Goal: Task Accomplishment & Management: Manage account settings

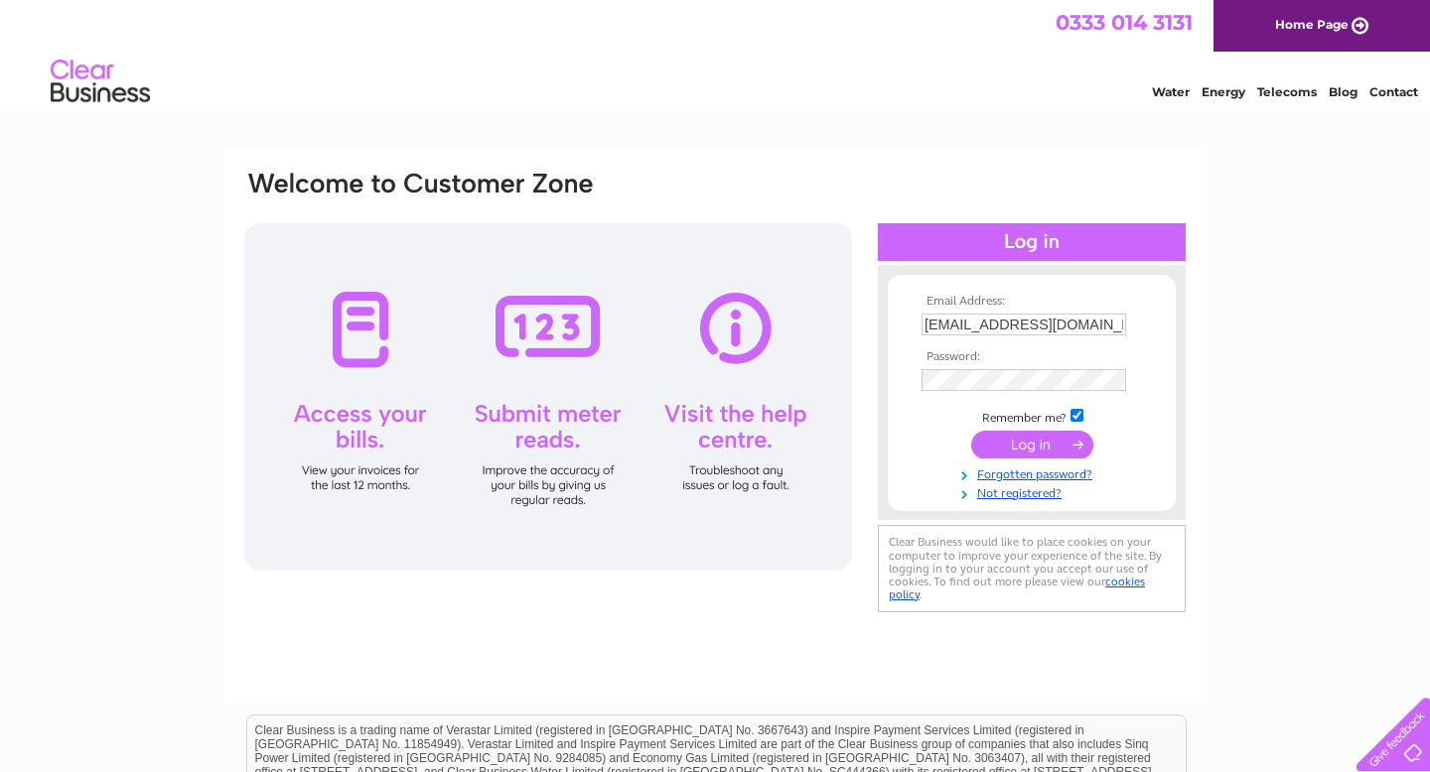
click at [1046, 444] on input "submit" at bounding box center [1032, 445] width 122 height 28
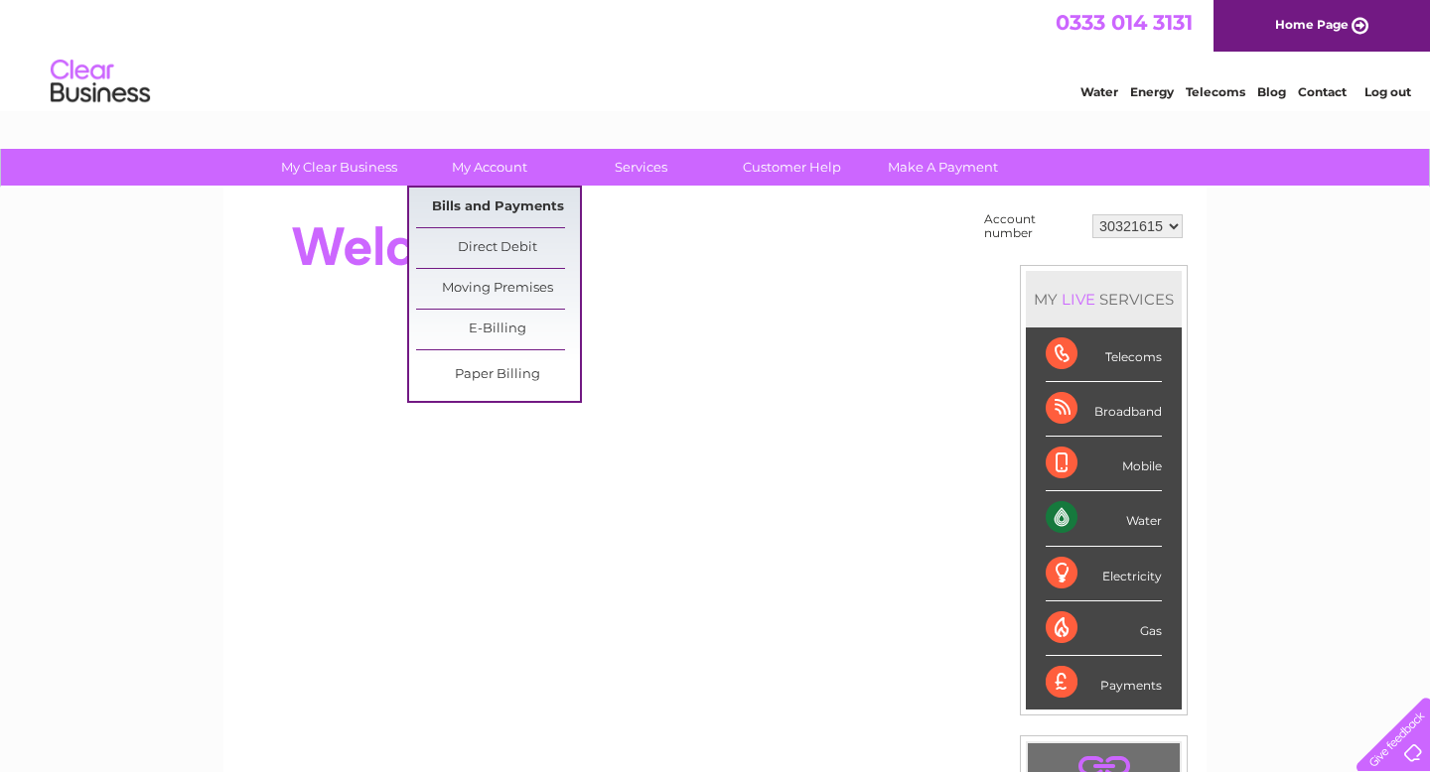
click at [497, 204] on link "Bills and Payments" at bounding box center [498, 208] width 164 height 40
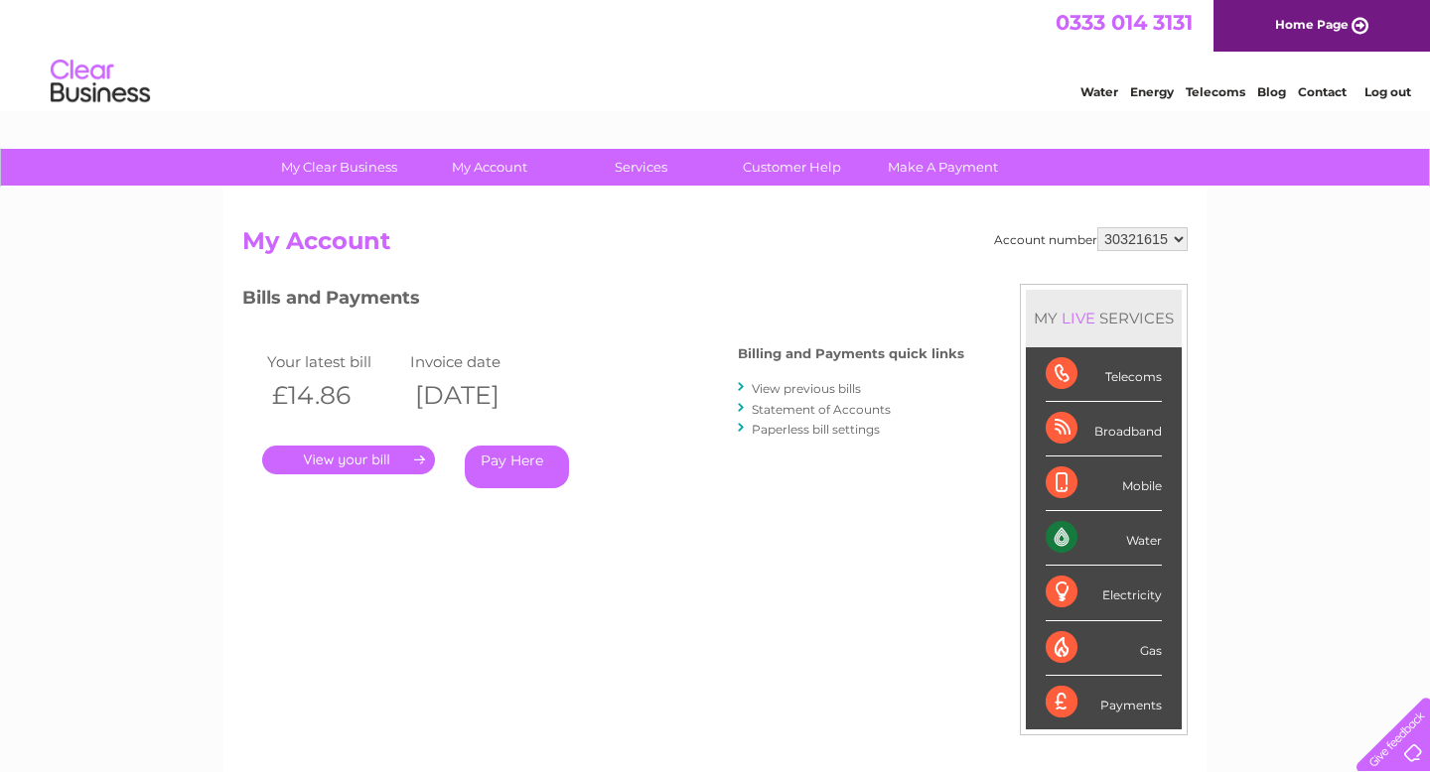
click at [391, 463] on link "." at bounding box center [348, 460] width 173 height 29
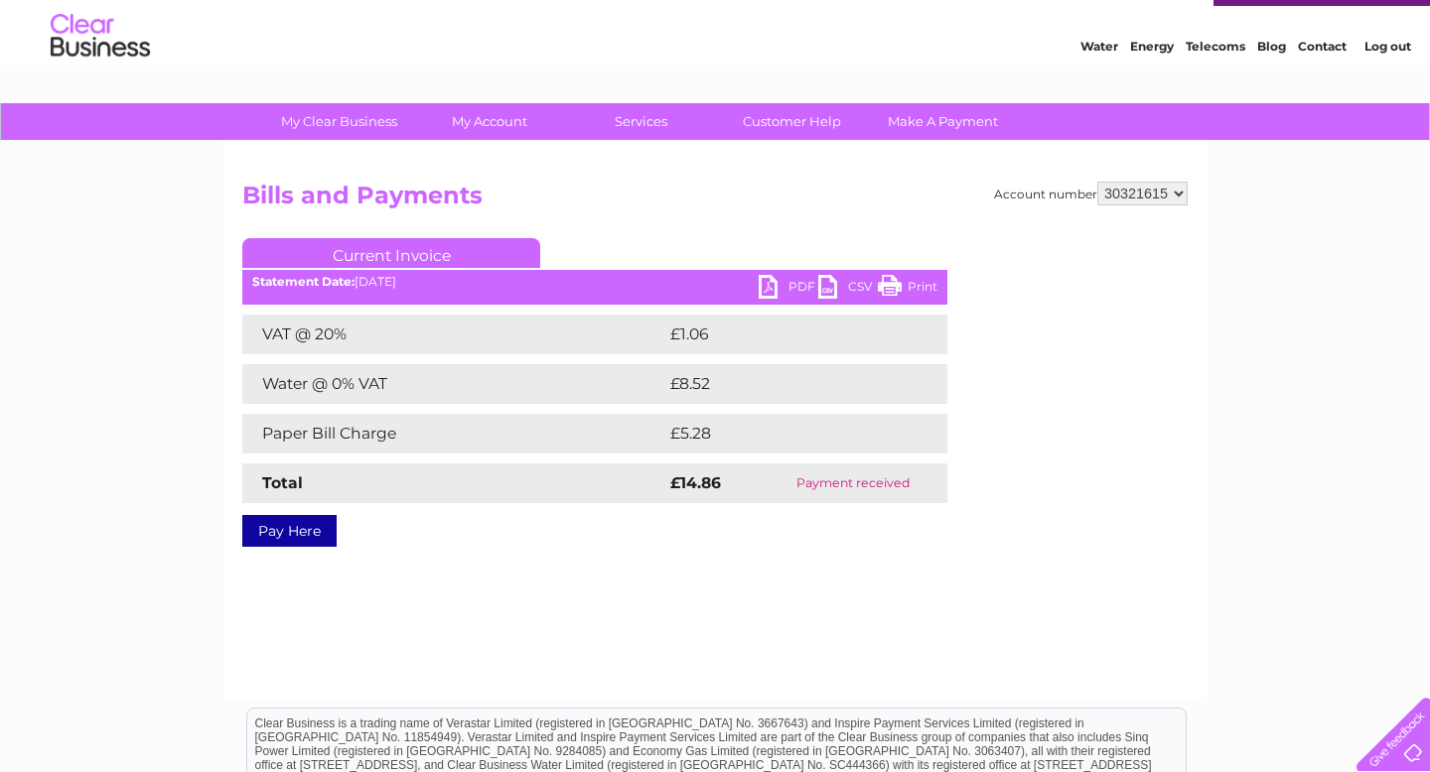
scroll to position [47, 0]
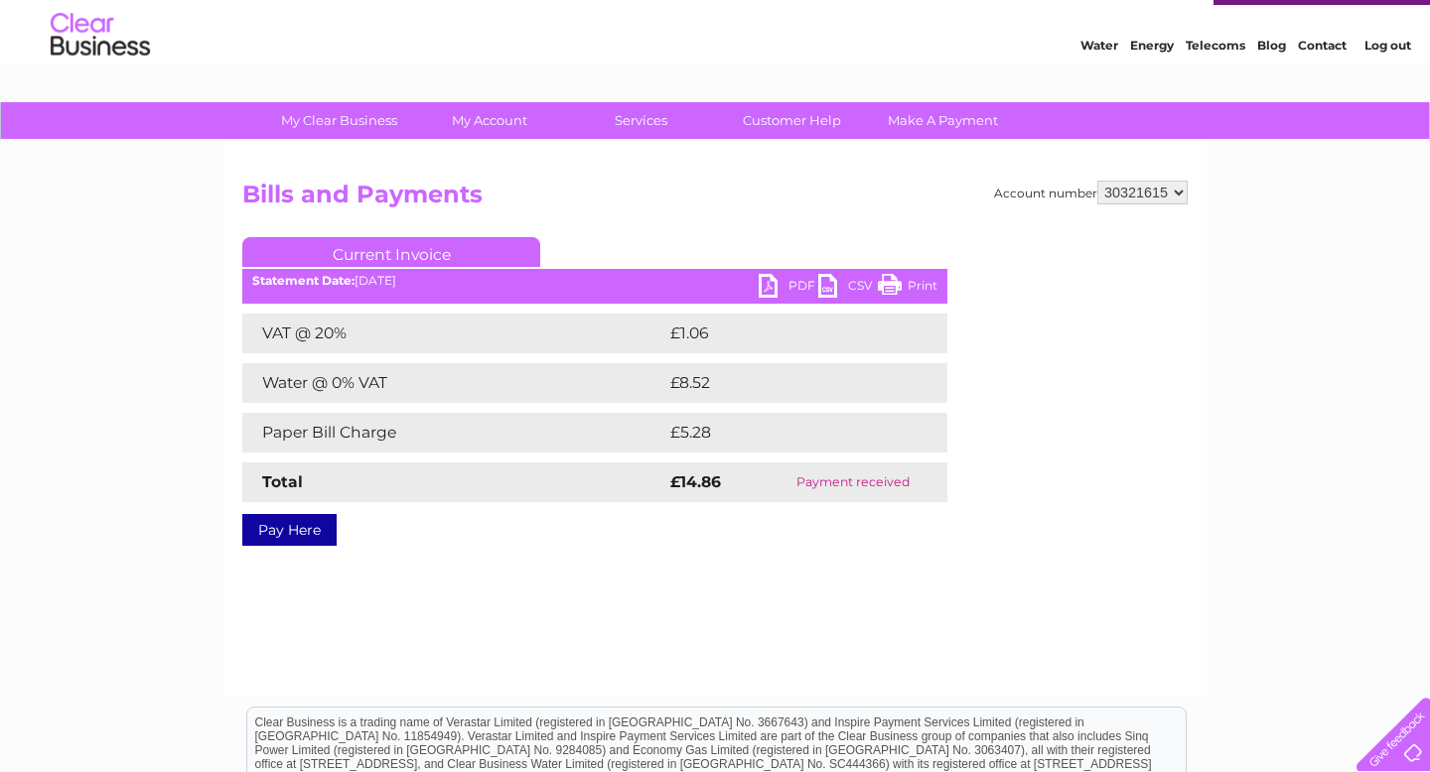
click at [788, 275] on link "PDF" at bounding box center [789, 288] width 60 height 29
click at [572, 517] on div "Pay Here" at bounding box center [594, 520] width 705 height 36
click at [935, 123] on link "Make A Payment" at bounding box center [943, 120] width 164 height 37
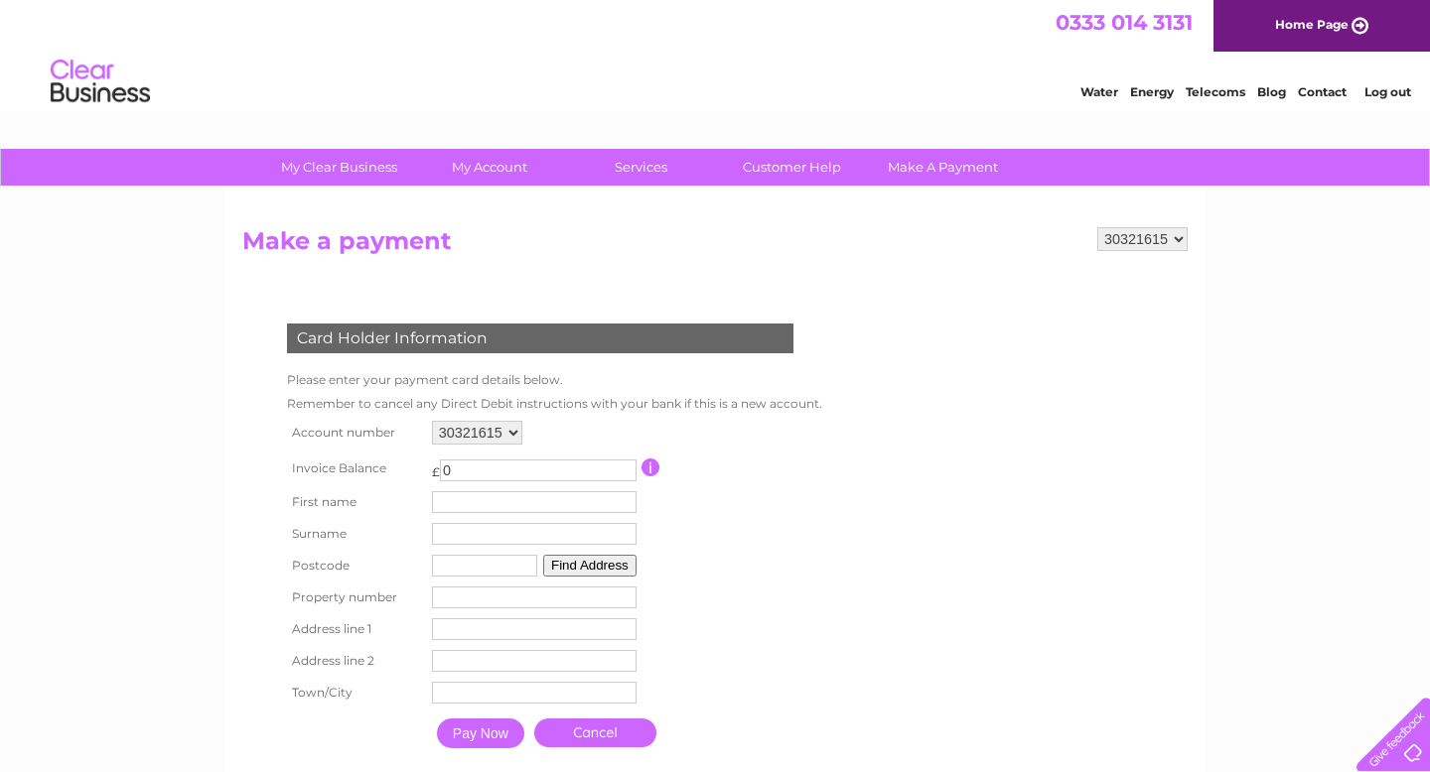
click at [531, 474] on input "0" at bounding box center [538, 471] width 197 height 22
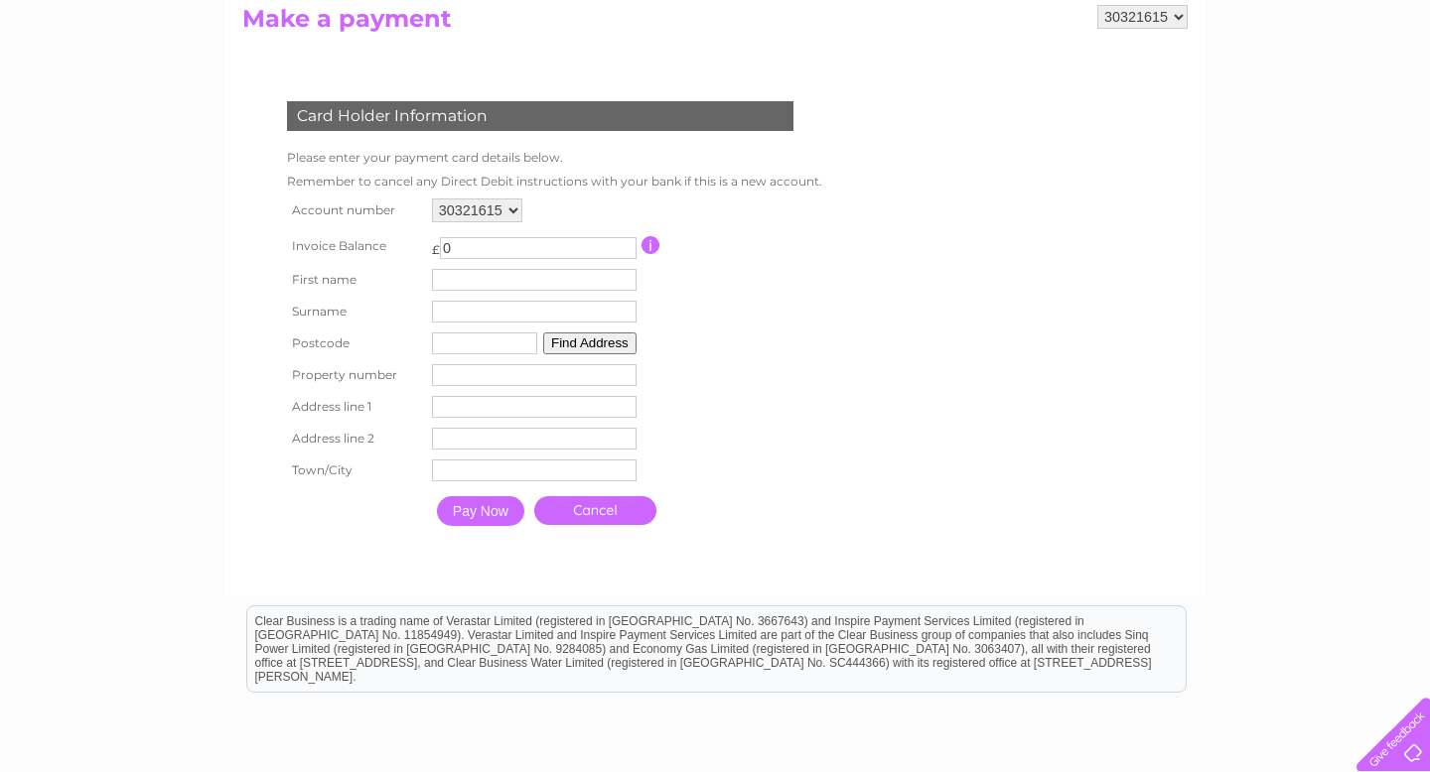
scroll to position [226, 0]
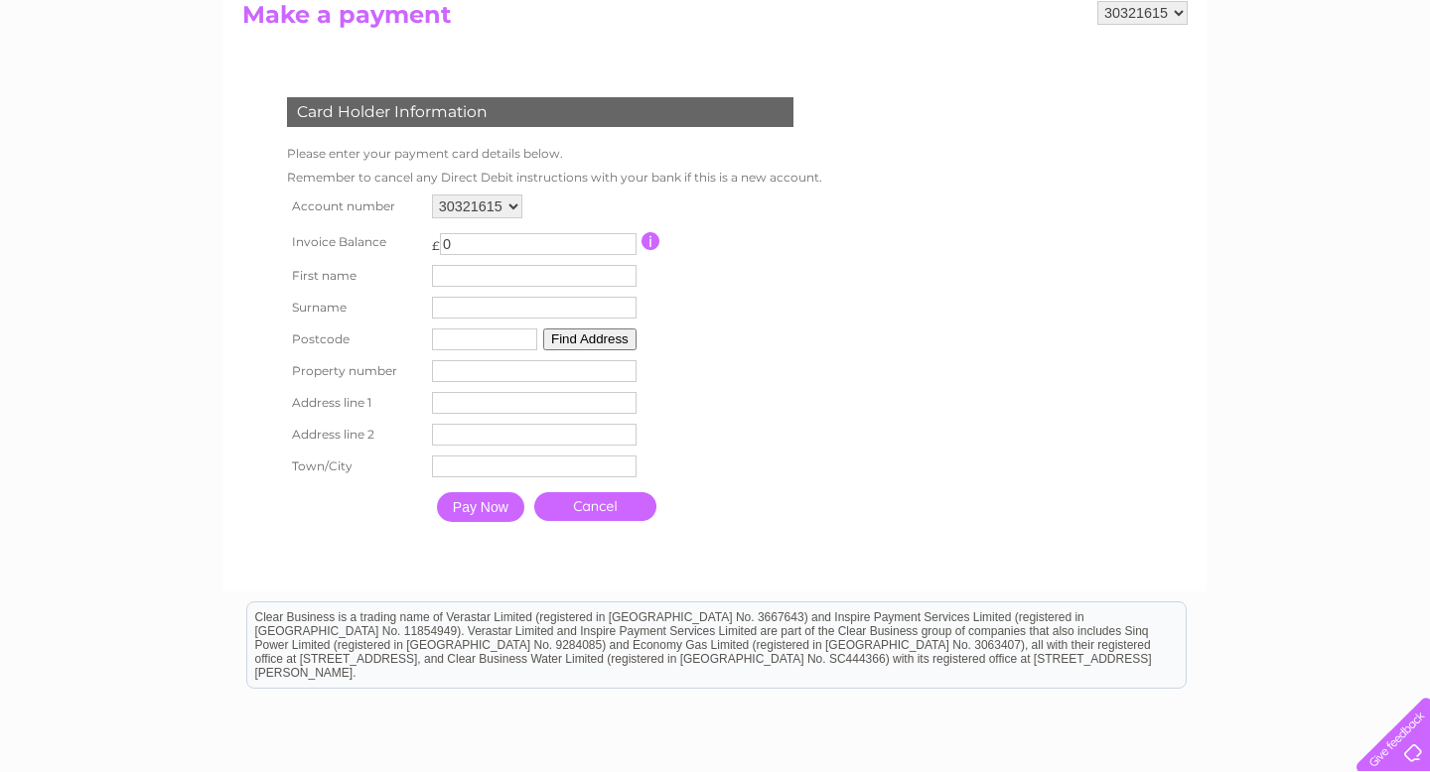
click at [466, 252] on input "0" at bounding box center [538, 244] width 197 height 22
drag, startPoint x: 466, startPoint y: 252, endPoint x: 436, endPoint y: 243, distance: 31.1
click at [432, 242] on td "£ 0 This payment facility permits payment of the full outstanding invoice balan…" at bounding box center [534, 241] width 214 height 37
type input "14.86"
click at [485, 276] on input "text" at bounding box center [534, 276] width 205 height 22
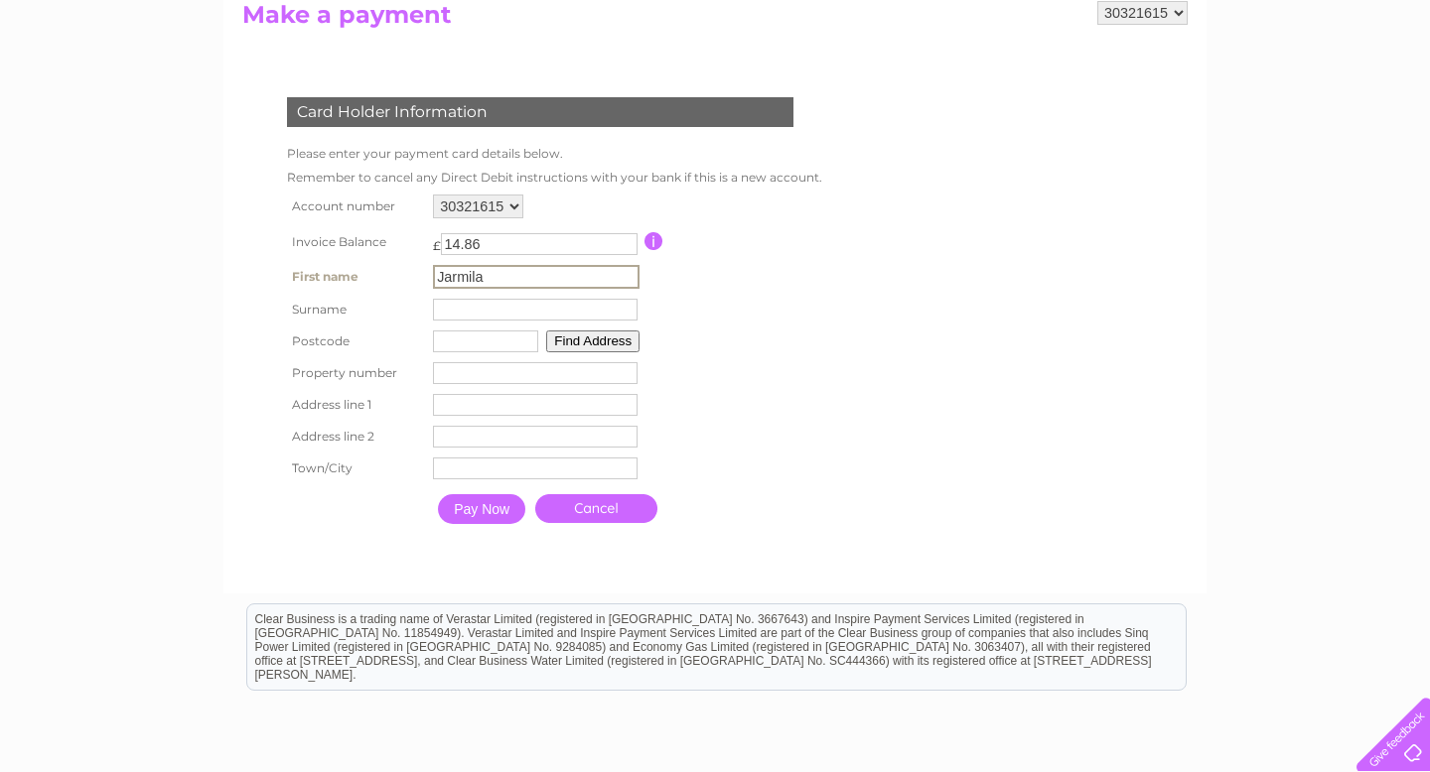
type input "Jarmila"
click at [475, 321] on input "text" at bounding box center [535, 310] width 205 height 22
type input "Domaracka"
click at [487, 345] on input "text" at bounding box center [484, 340] width 105 height 22
type input "eh143bq"
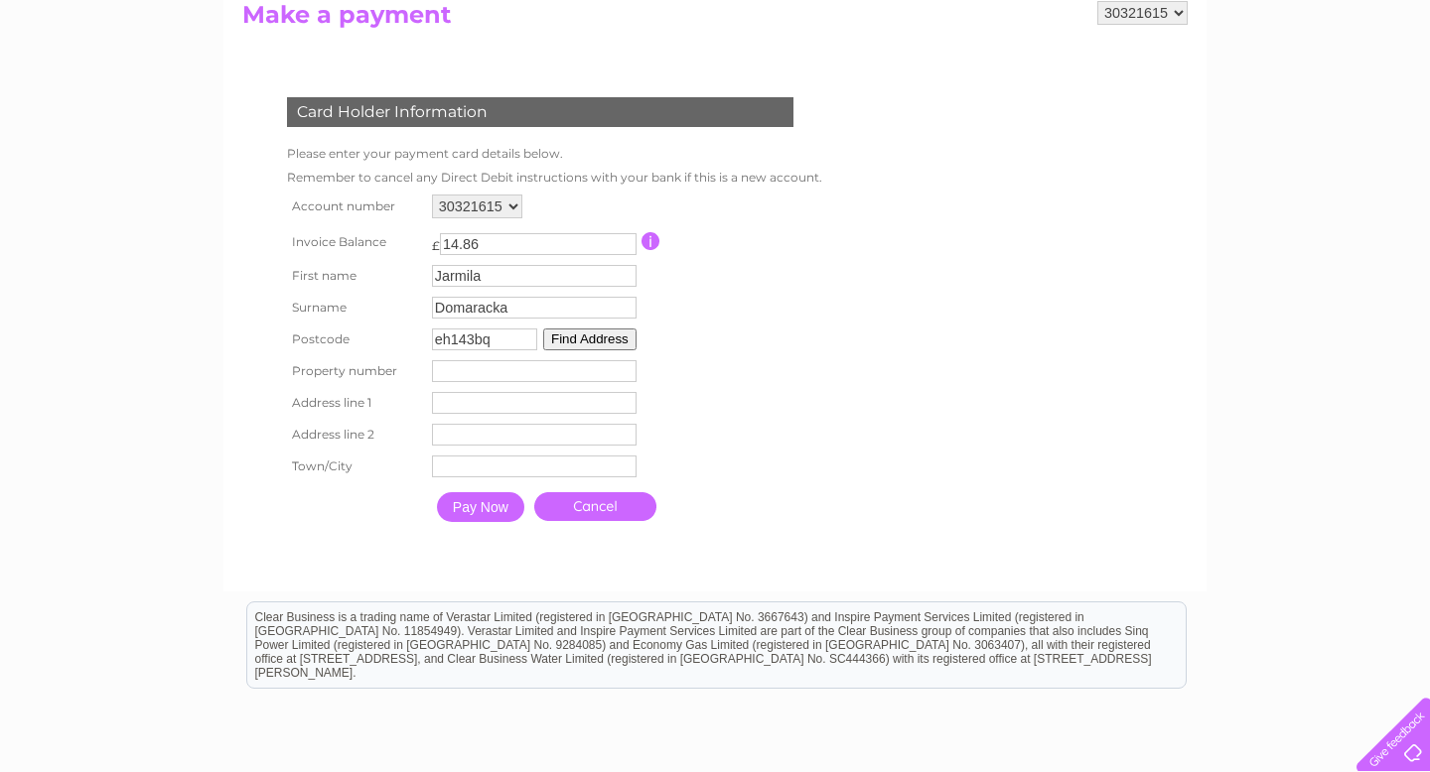
click at [623, 338] on button "Find Address" at bounding box center [589, 340] width 93 height 22
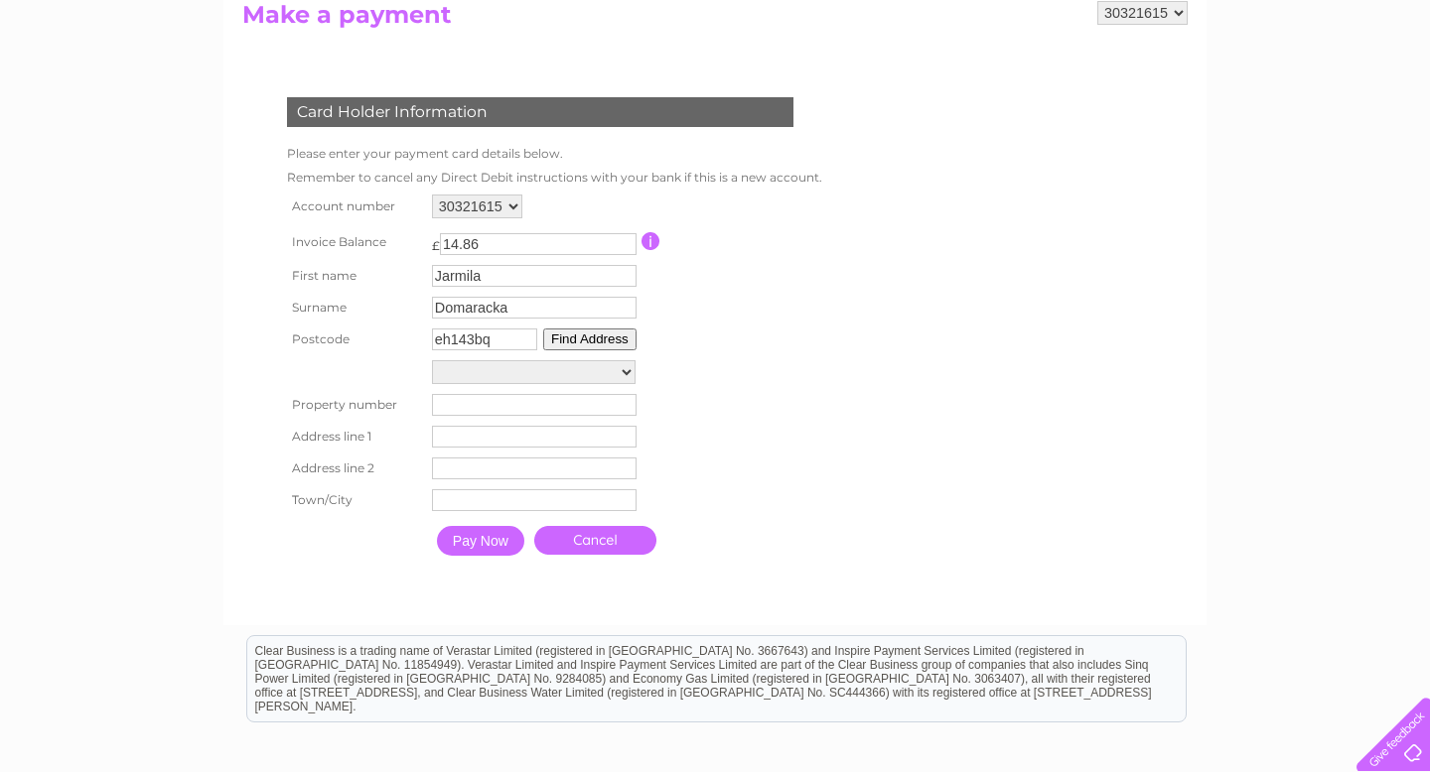
click at [543, 376] on select "10/1, Clovenstone Park 10/2, Clovenstone Park 10/3, Clovenstone Park 10/4, Clov…" at bounding box center [534, 372] width 204 height 24
select select ",Clovenstone Park,,Edinburgh"
click at [432, 361] on select "10/1, Clovenstone Park 10/2, Clovenstone Park 10/3, Clovenstone Park 10/4, Clov…" at bounding box center [534, 373] width 204 height 26
type input "Clovenstone Park"
type input "Edinburgh"
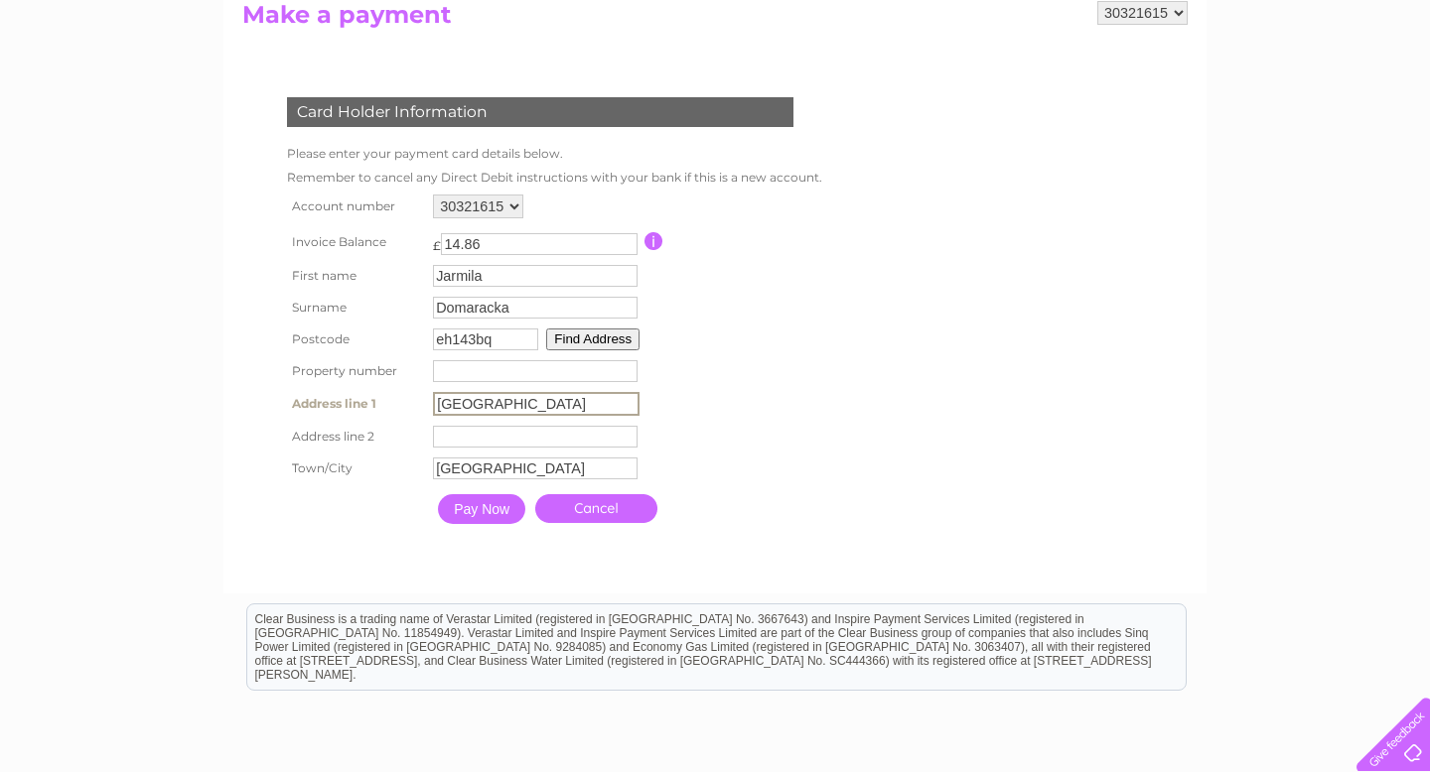
click at [580, 410] on input "Clovenstone Park" at bounding box center [536, 404] width 207 height 24
click at [573, 381] on input "number" at bounding box center [535, 371] width 205 height 22
type input "10"
click at [543, 442] on input "text" at bounding box center [536, 436] width 207 height 24
type input "6"
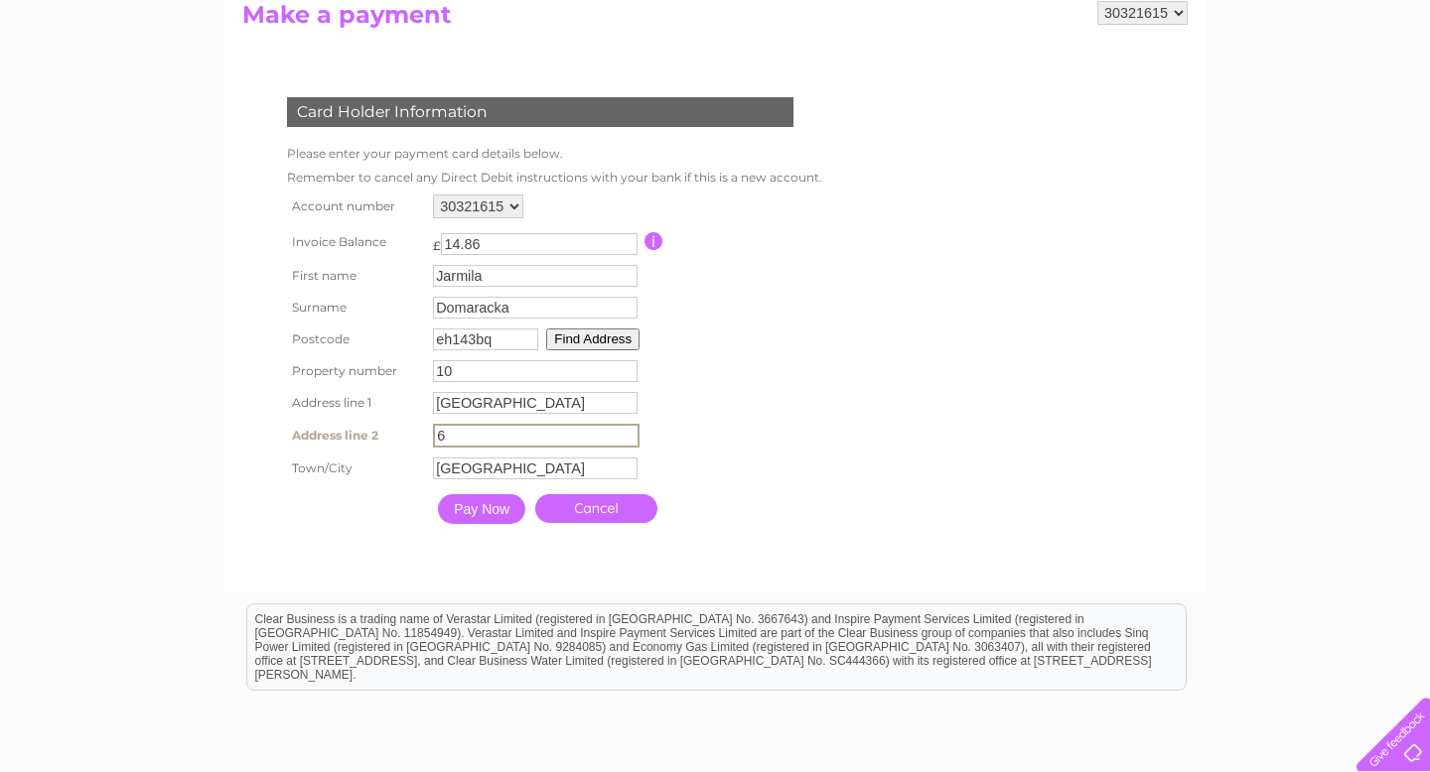
click at [896, 492] on form "30321615 Make a payment Card Holder Information Please enter your payment card …" at bounding box center [714, 287] width 945 height 573
click at [487, 519] on input "Pay Now" at bounding box center [480, 507] width 87 height 30
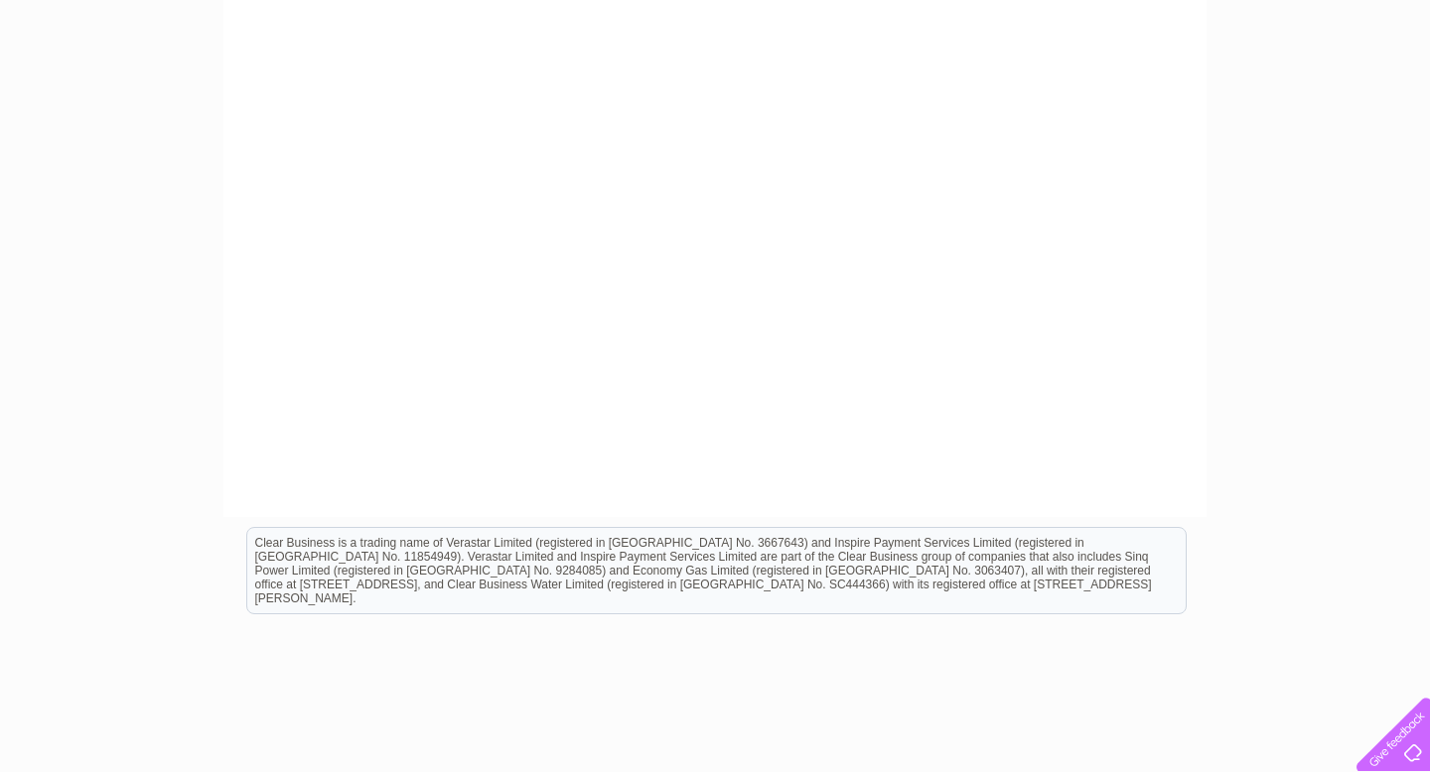
scroll to position [646, 0]
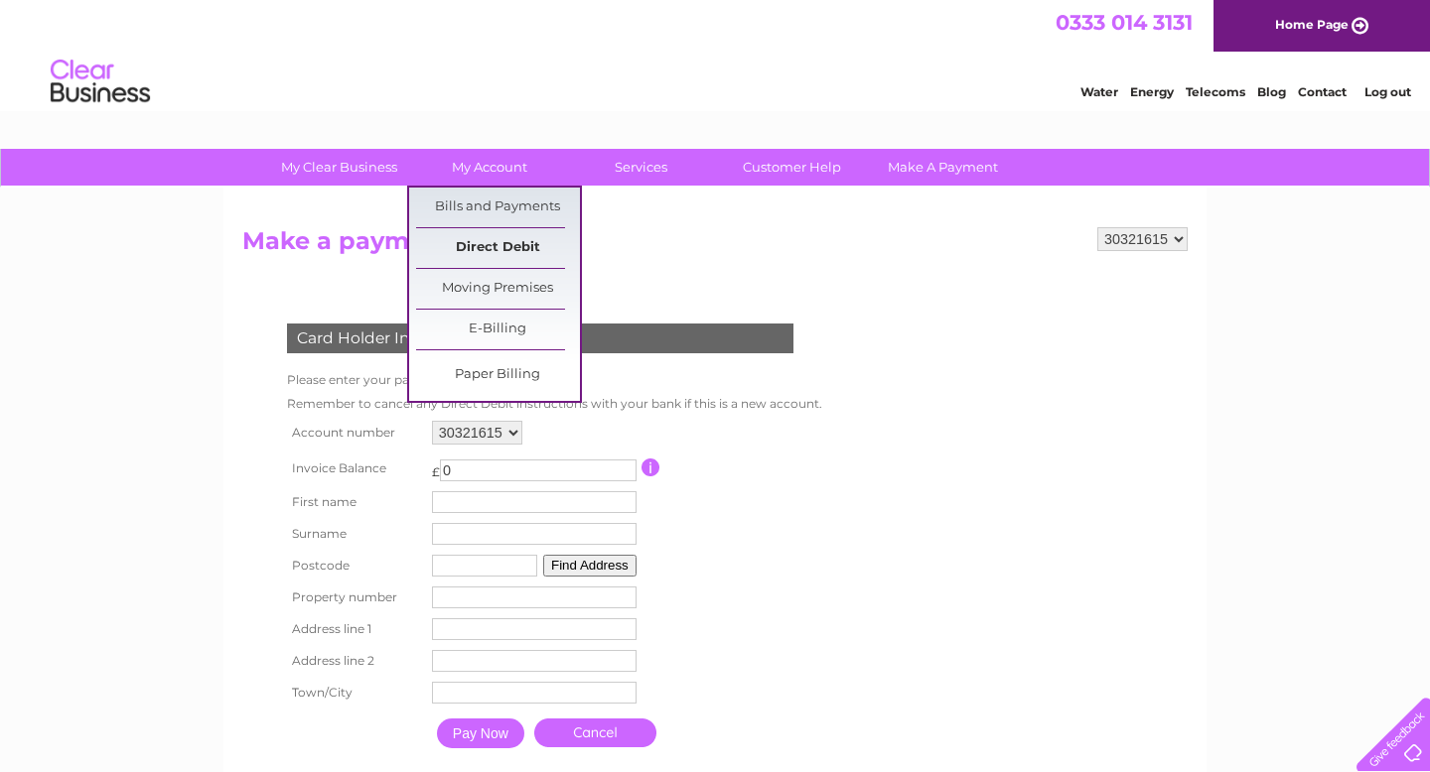
click at [519, 244] on link "Direct Debit" at bounding box center [498, 248] width 164 height 40
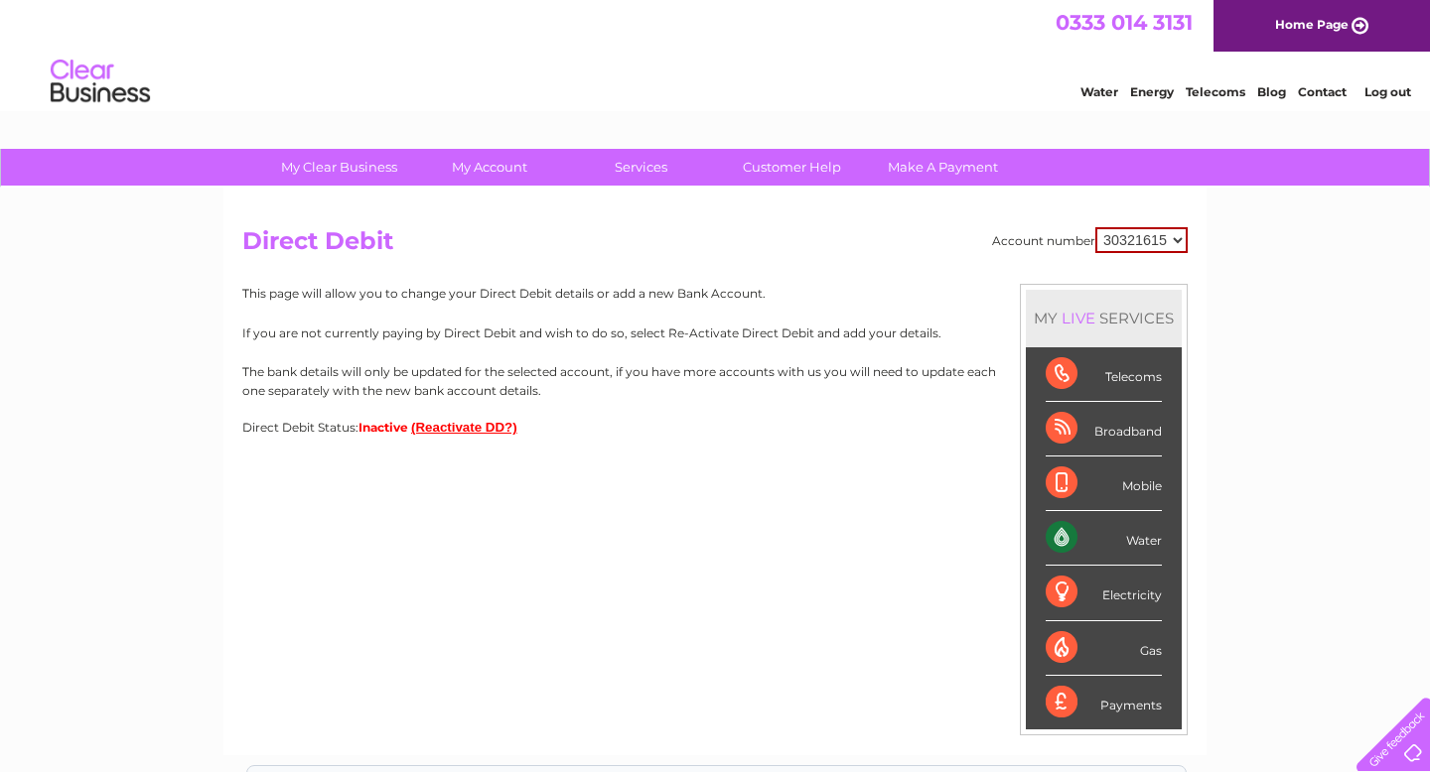
click at [459, 427] on button "(Reactivate DD?)" at bounding box center [464, 427] width 106 height 15
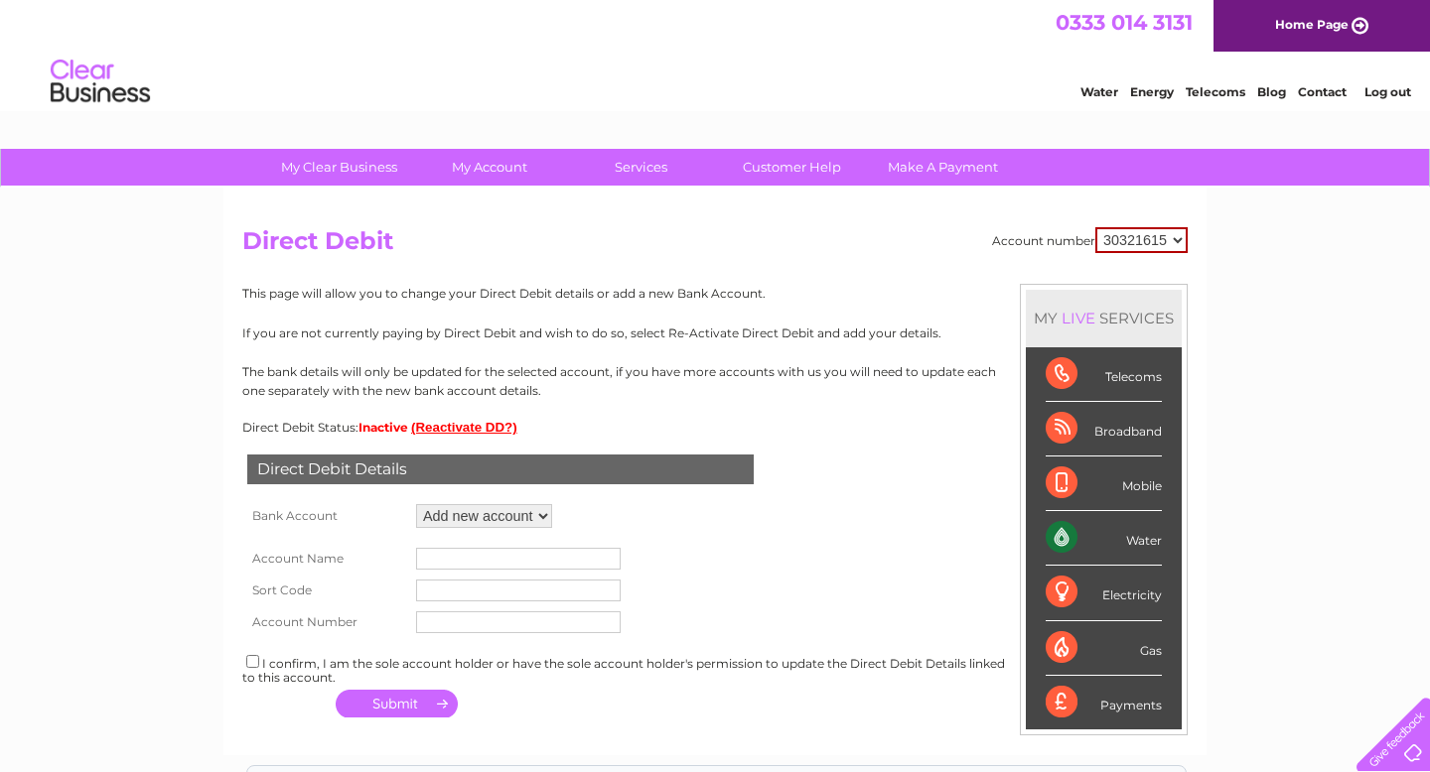
click at [527, 518] on select "Add new account" at bounding box center [484, 516] width 136 height 24
click at [524, 556] on input "text" at bounding box center [518, 559] width 205 height 22
click at [520, 580] on td at bounding box center [518, 591] width 214 height 32
click at [528, 560] on input "Revolut Limited" at bounding box center [518, 559] width 205 height 22
drag, startPoint x: 469, startPoint y: 563, endPoint x: 410, endPoint y: 563, distance: 58.6
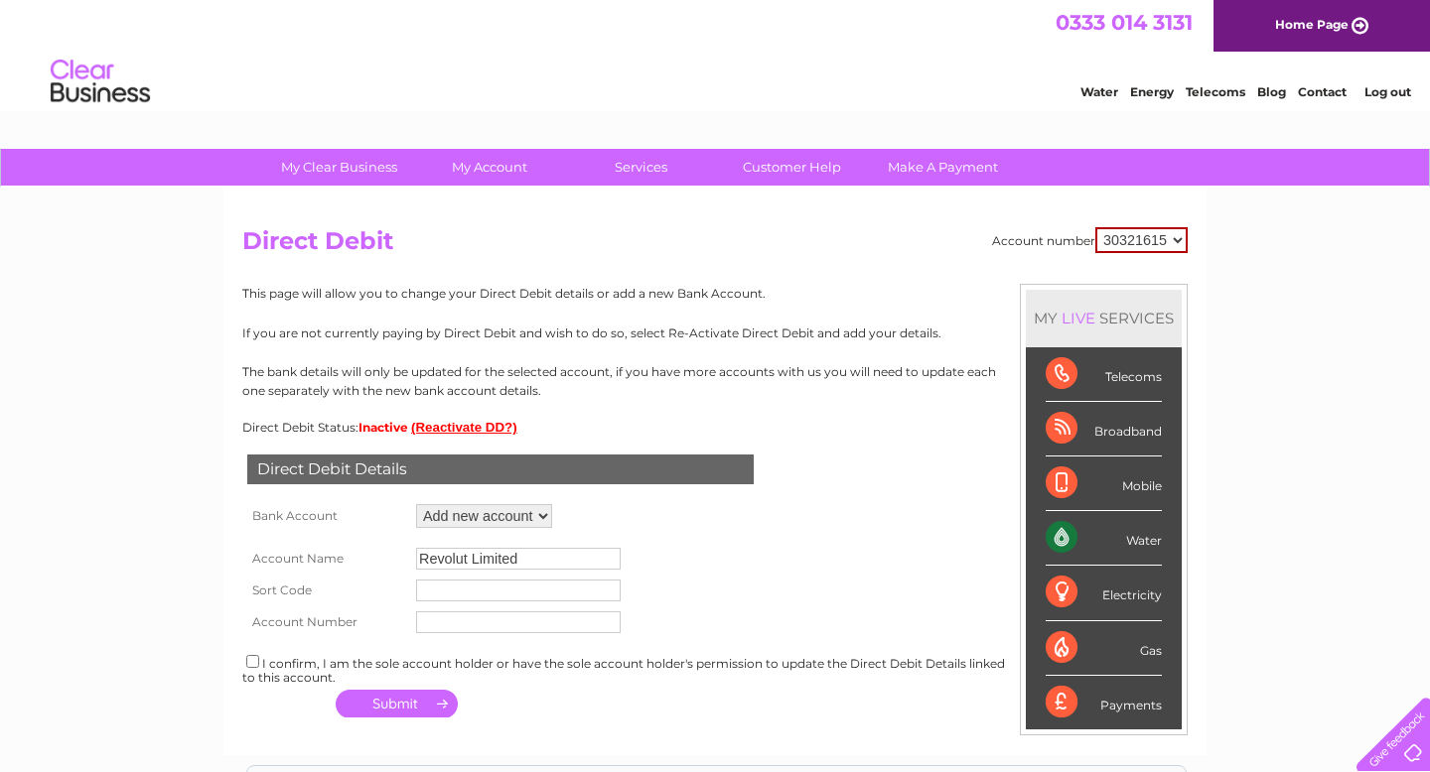
click at [410, 563] on tr "Account Name Revolut Limited" at bounding box center [438, 559] width 393 height 32
type input "PlayerData Limited"
click at [430, 594] on input "text" at bounding box center [518, 591] width 205 height 22
click at [472, 622] on input "text" at bounding box center [518, 623] width 205 height 22
paste input "93741154"
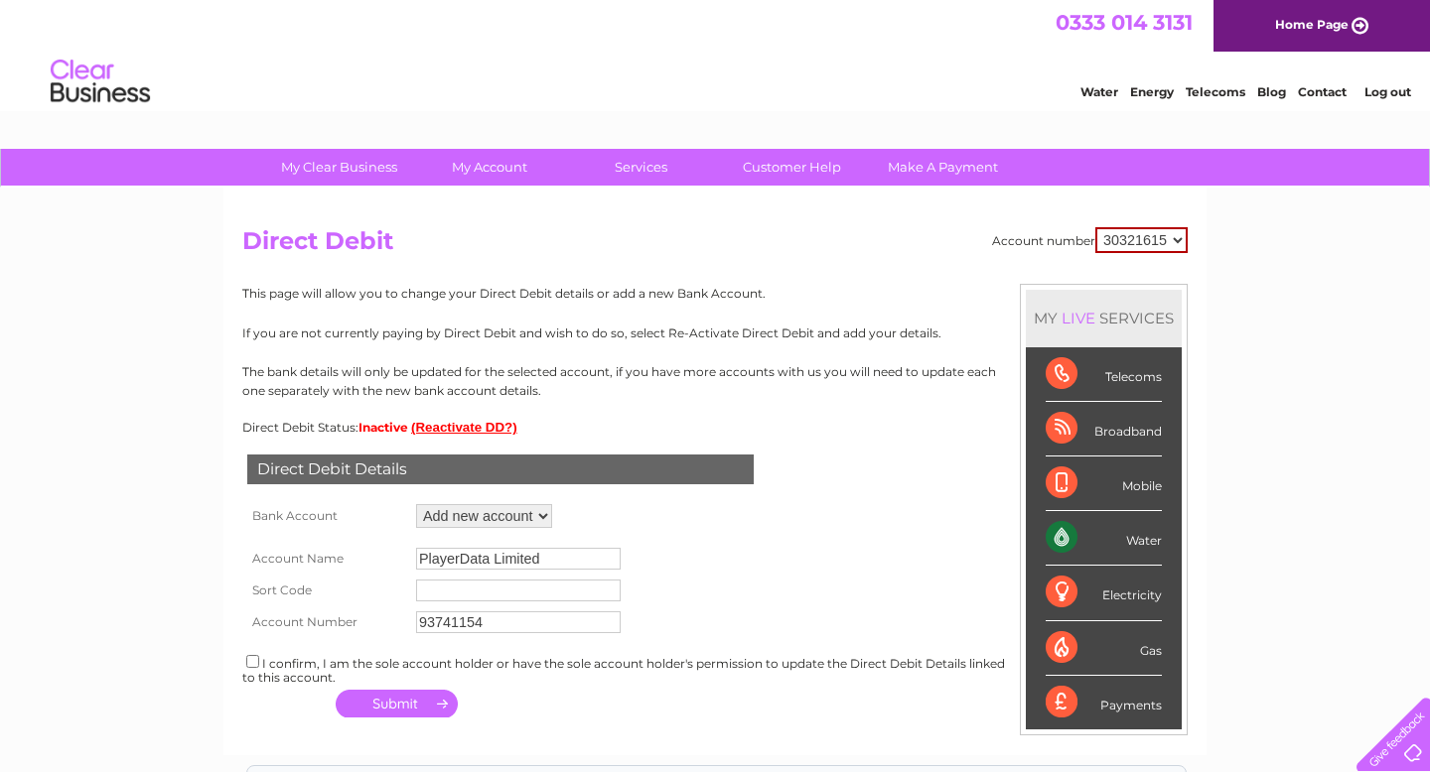
type input "93741154"
click at [470, 609] on td "93741154" at bounding box center [518, 623] width 214 height 32
click at [475, 595] on input "text" at bounding box center [518, 591] width 205 height 22
paste input "04-00-75"
type input "04-00-75"
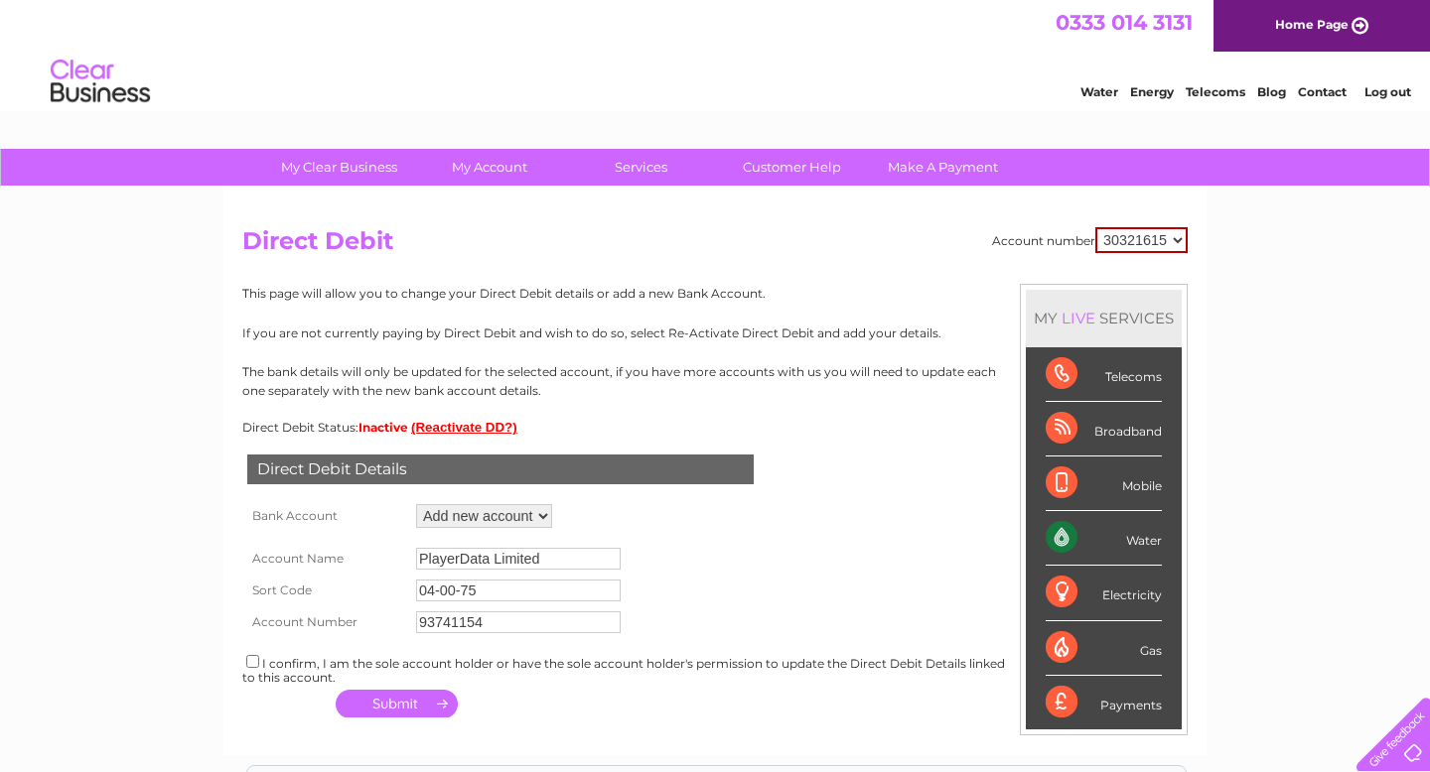
click at [775, 582] on form "Account Name PlayerData Limited Sort Code 04-00-75 Account Number 93741154" at bounding box center [714, 585] width 945 height 105
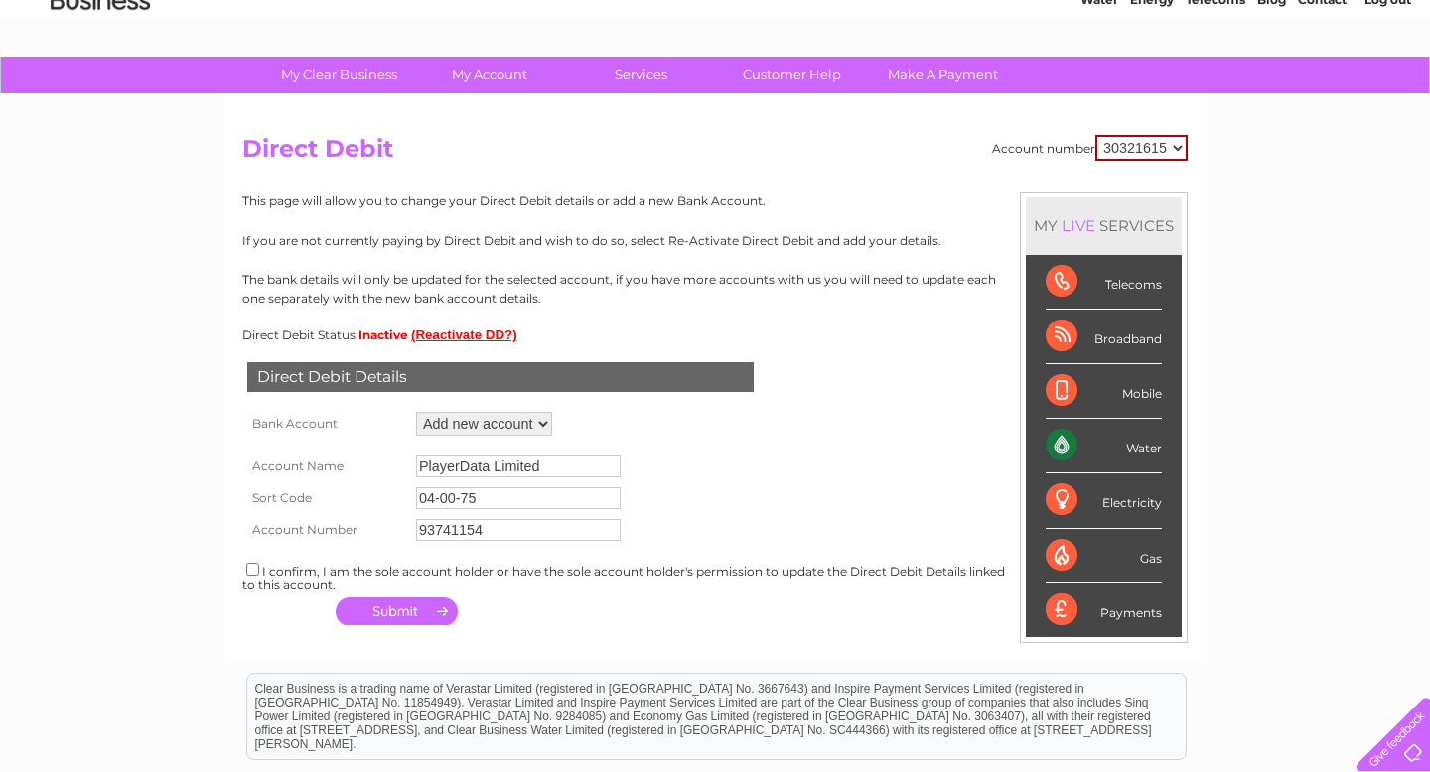
scroll to position [98, 0]
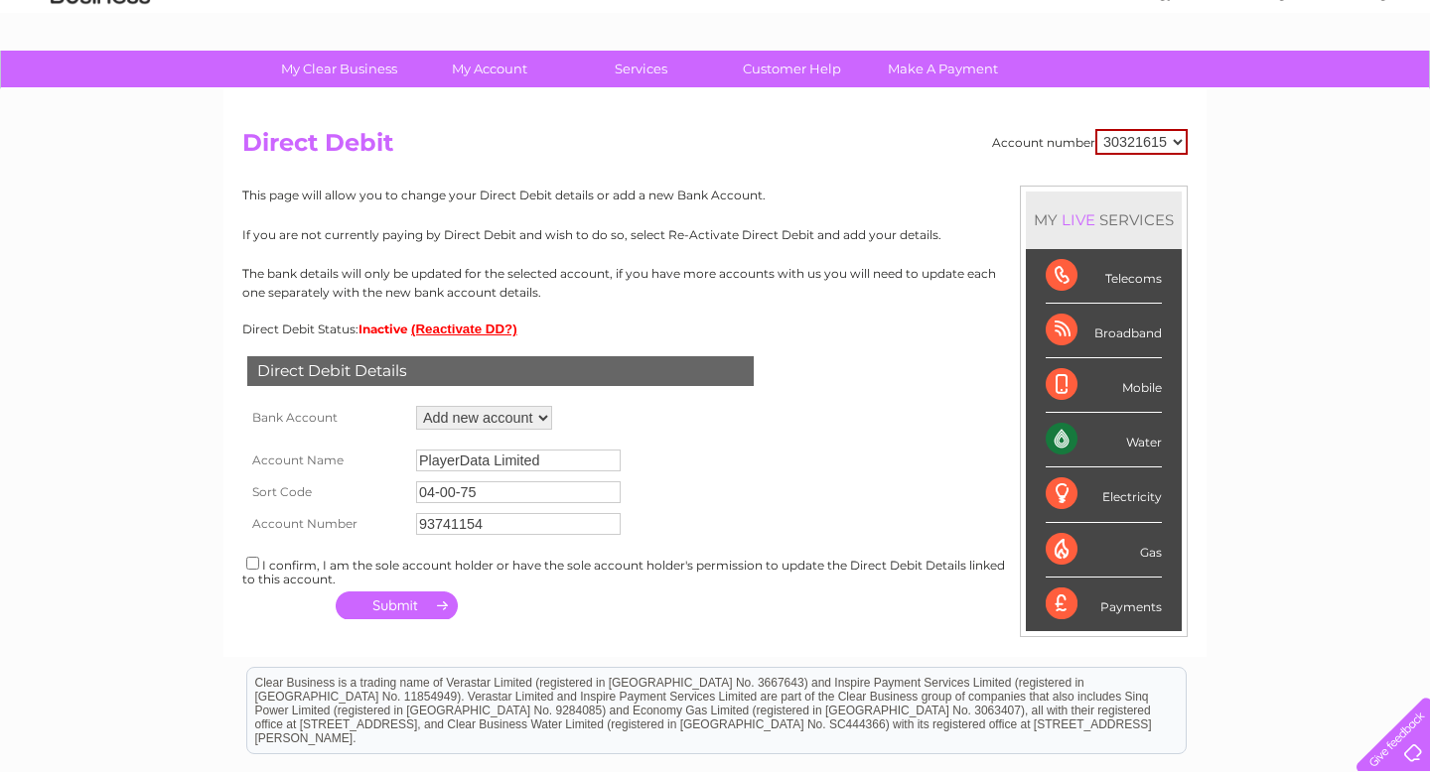
click at [255, 569] on input "checkbox" at bounding box center [252, 563] width 13 height 13
checkbox input "true"
click at [605, 594] on div "Direct Debit Details Bank Account Add new account Loading... Account Name Playe…" at bounding box center [714, 481] width 945 height 289
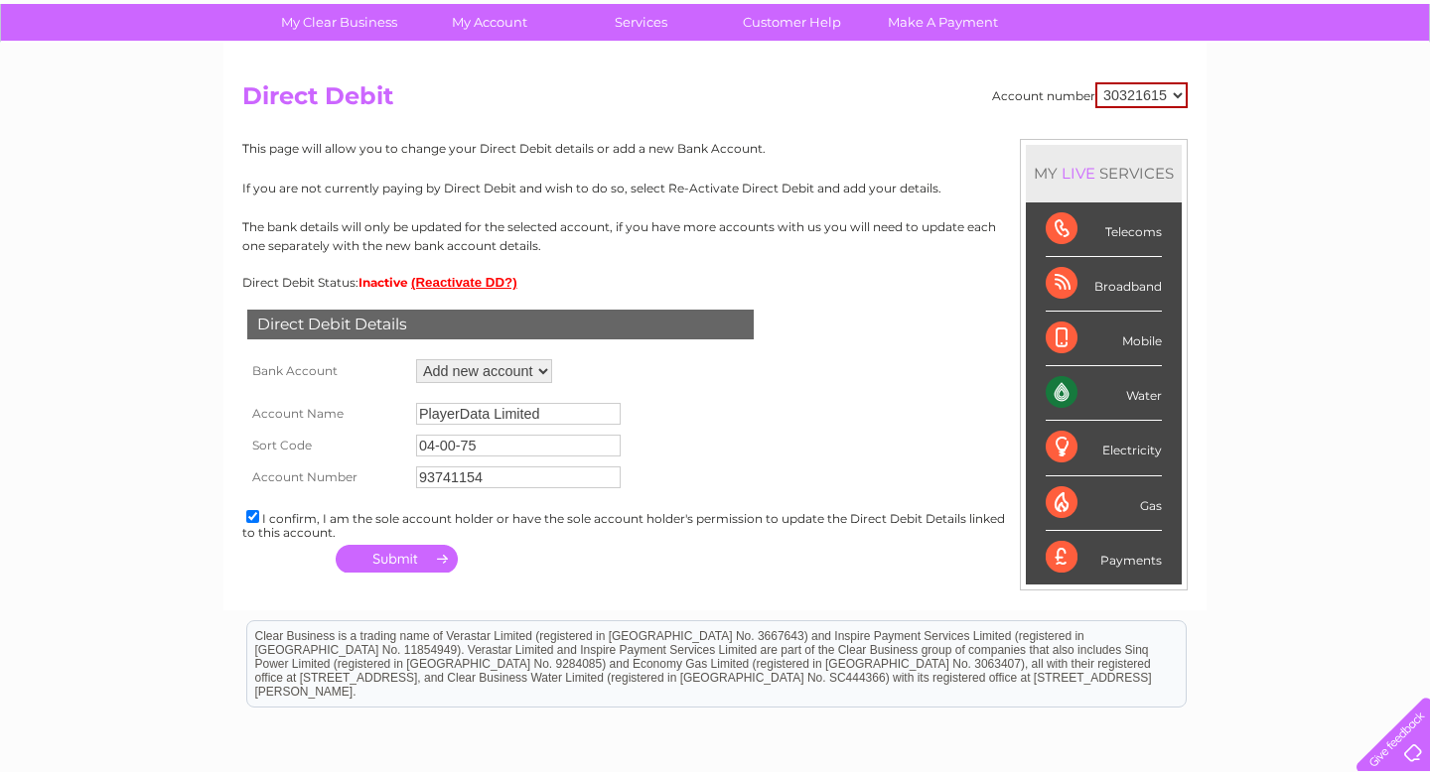
scroll to position [153, 0]
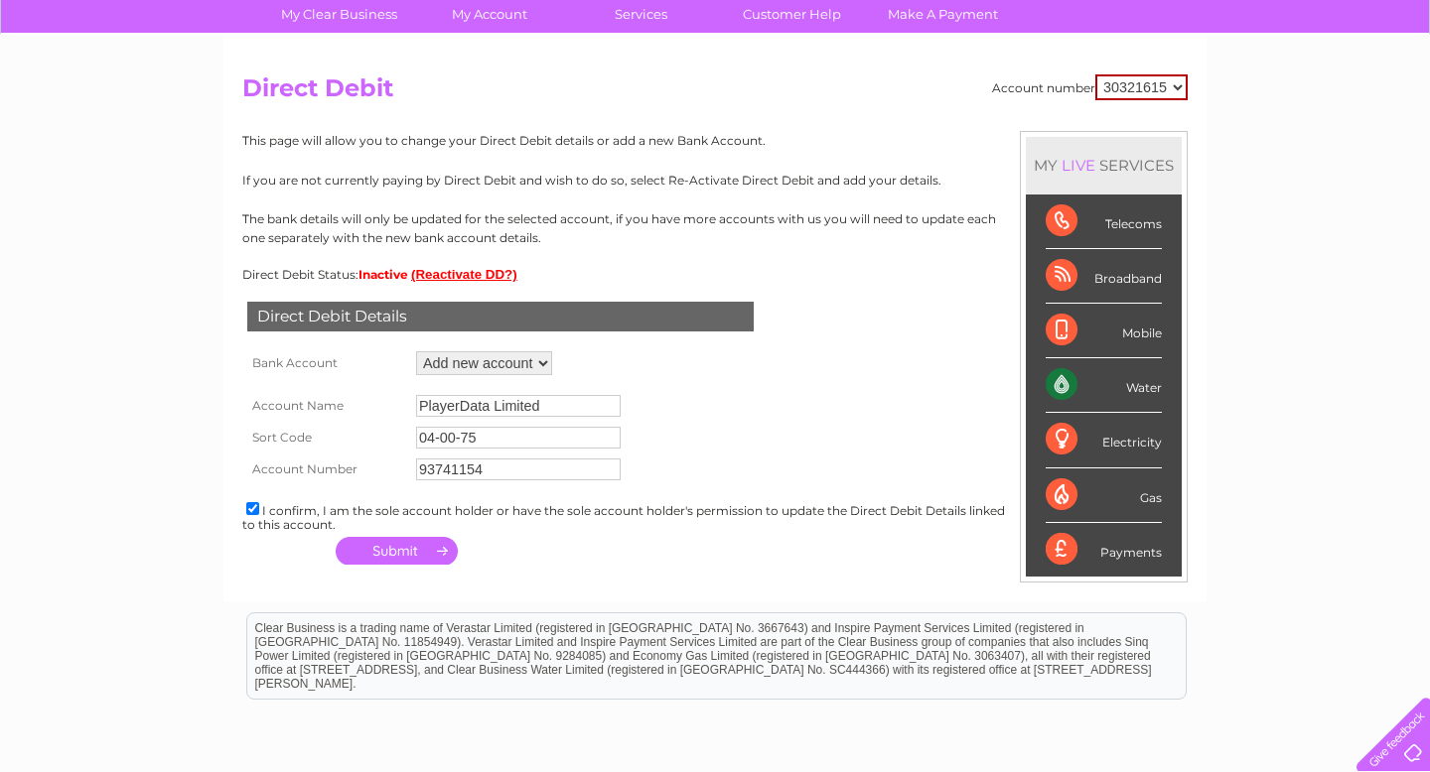
click at [415, 552] on button "button" at bounding box center [397, 551] width 122 height 28
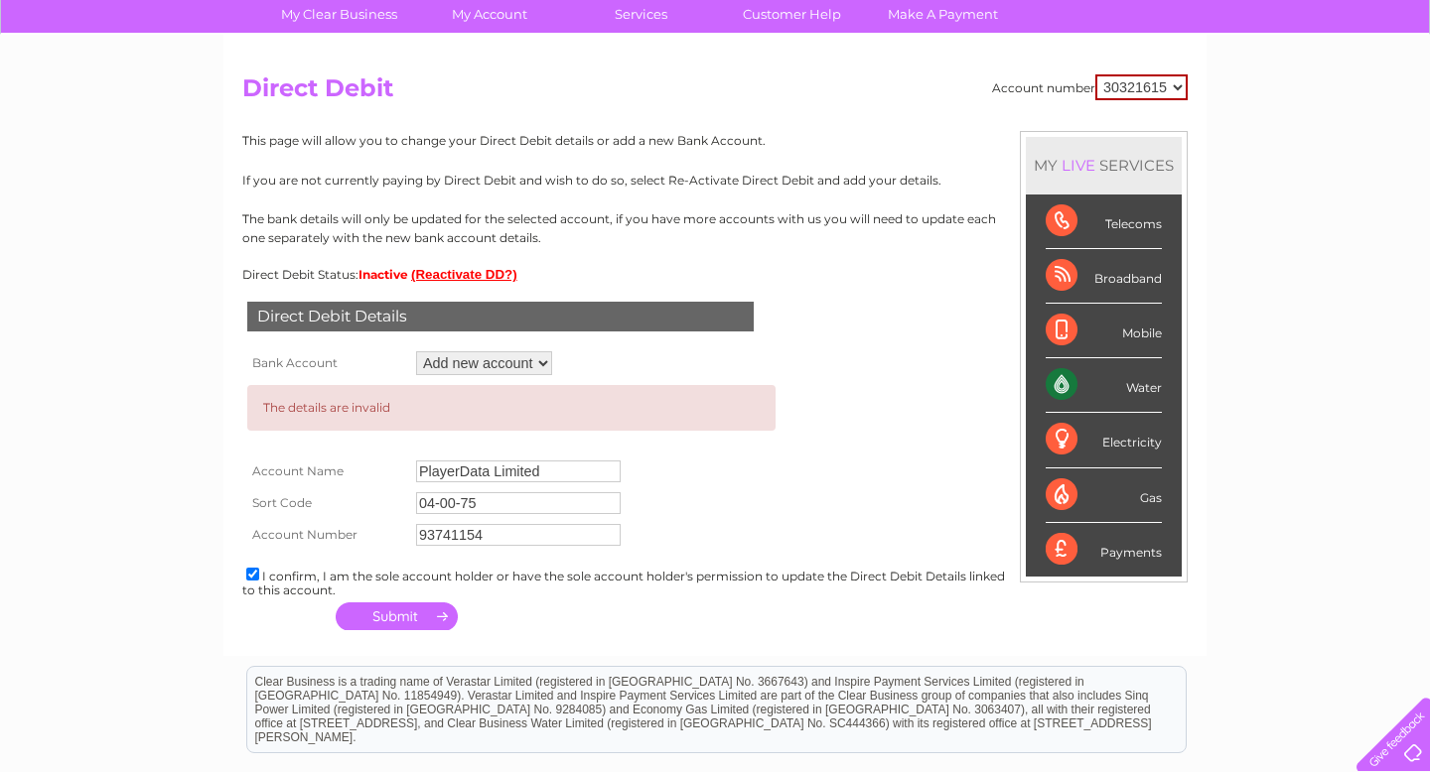
click at [452, 460] on td "PlayerData Limited" at bounding box center [587, 472] width 353 height 32
click at [475, 468] on input "PlayerData Limited" at bounding box center [518, 472] width 205 height 22
click at [542, 362] on select "Add new account" at bounding box center [484, 363] width 136 height 24
click at [416, 351] on select "Add new account" at bounding box center [484, 363] width 136 height 24
click at [727, 481] on td "PlayerData Limited" at bounding box center [587, 472] width 353 height 32
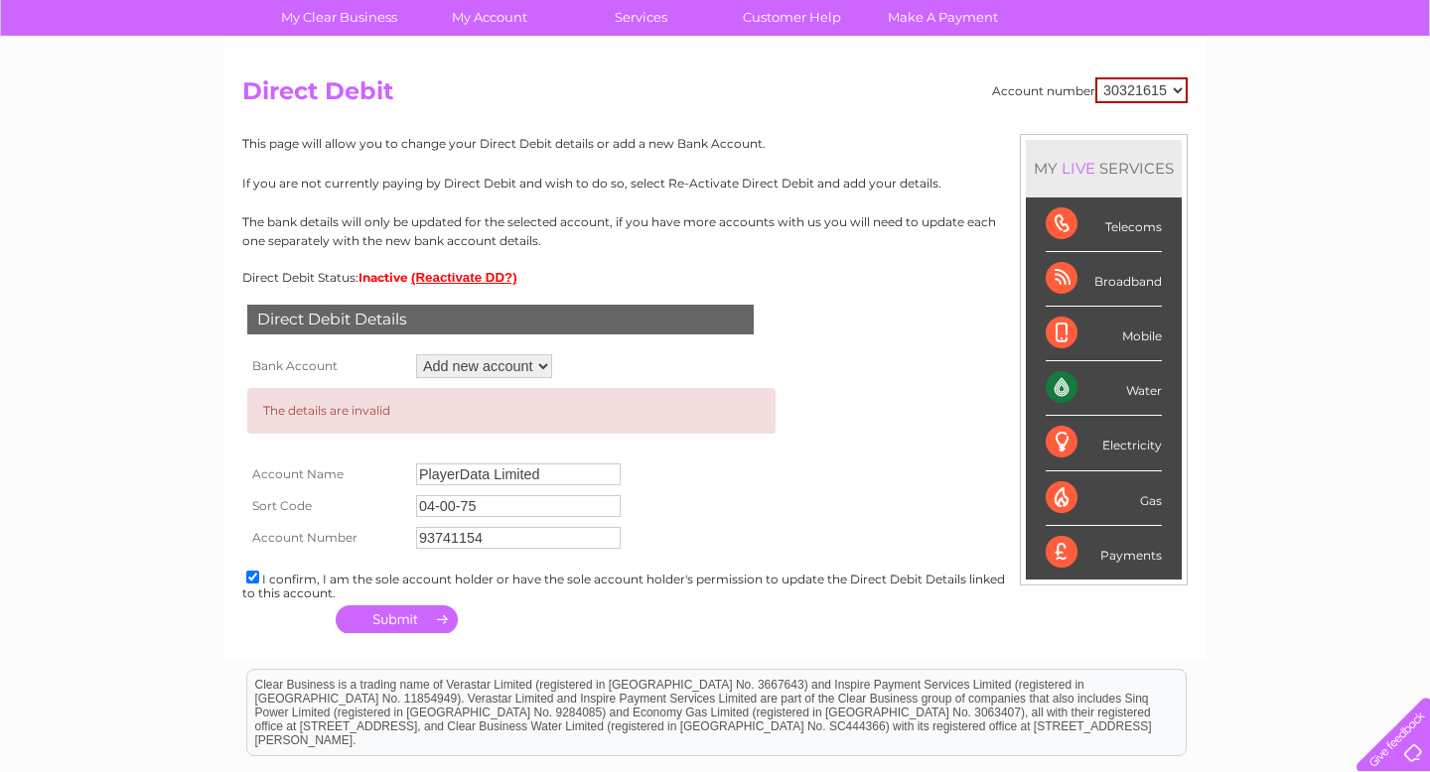
scroll to position [101, 0]
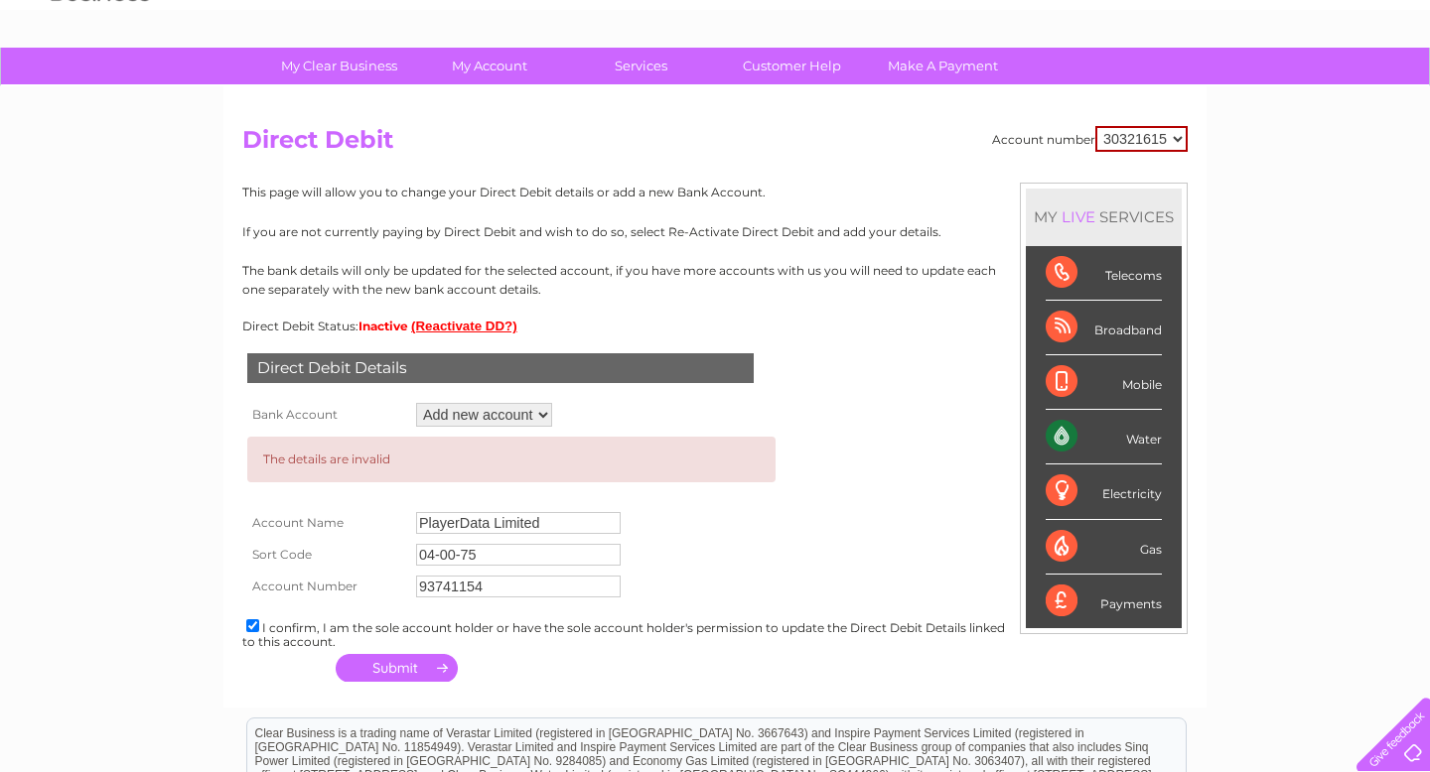
click at [1175, 140] on select "30321615" at bounding box center [1141, 139] width 92 height 26
click at [1095, 126] on select "30321615" at bounding box center [1141, 139] width 92 height 26
click at [1253, 208] on div "My Clear Business Login Details My Details My Preferences Link Account My Accou…" at bounding box center [715, 548] width 1430 height 1000
click at [533, 459] on div "The details are invalid" at bounding box center [511, 460] width 528 height 46
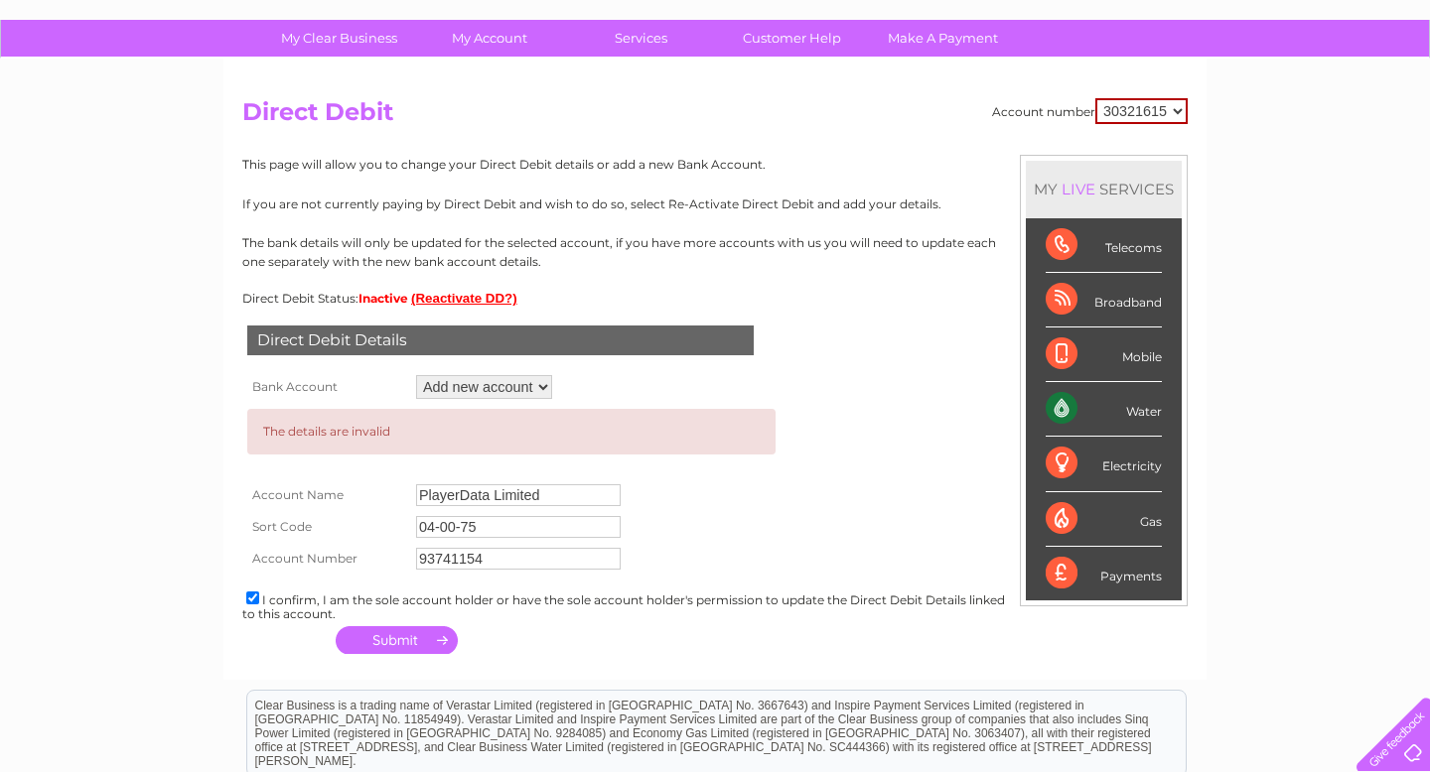
scroll to position [144, 0]
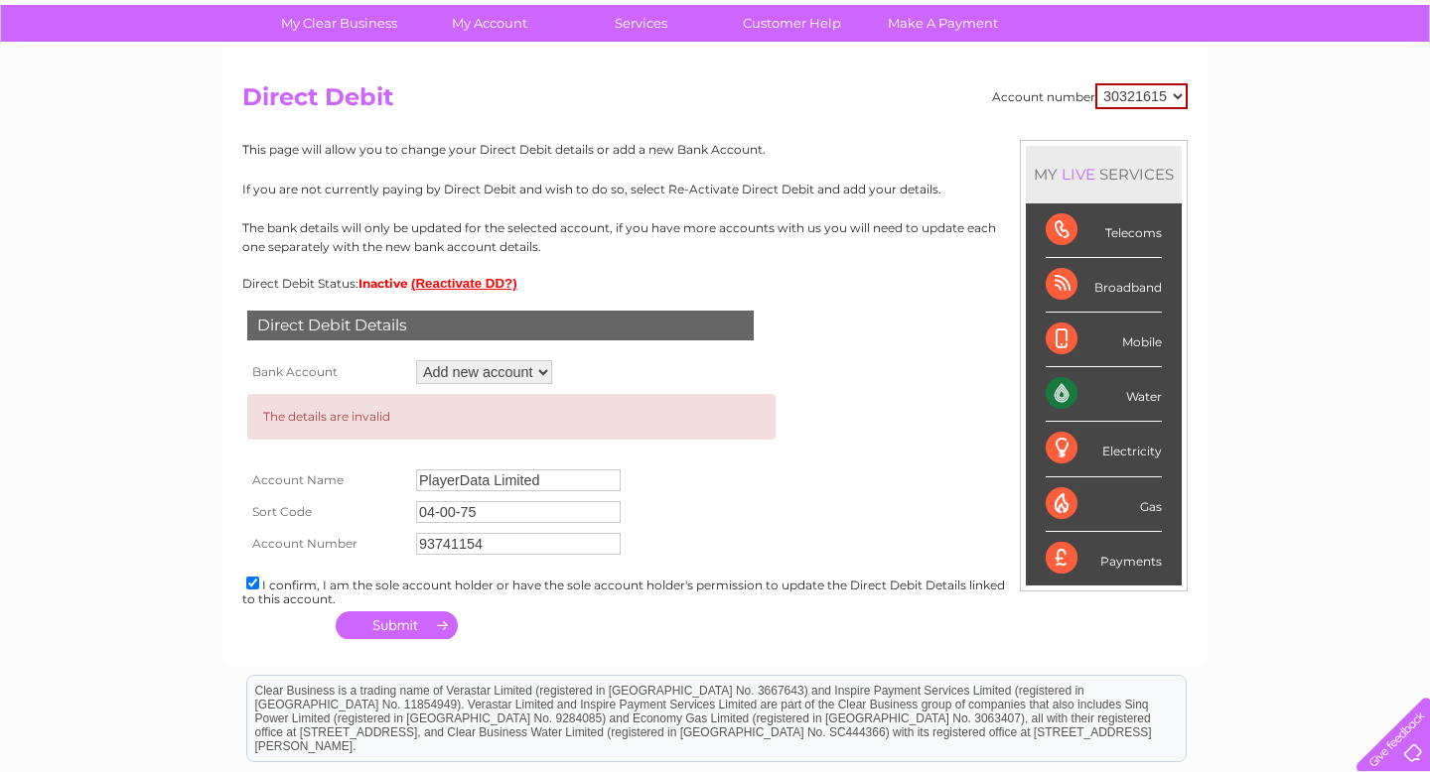
click at [459, 516] on input "04-00-75" at bounding box center [518, 512] width 205 height 22
type input "040075"
click at [555, 627] on div "Direct Debit Details Bank Account Add new account Loading... The details are in…" at bounding box center [714, 468] width 945 height 354
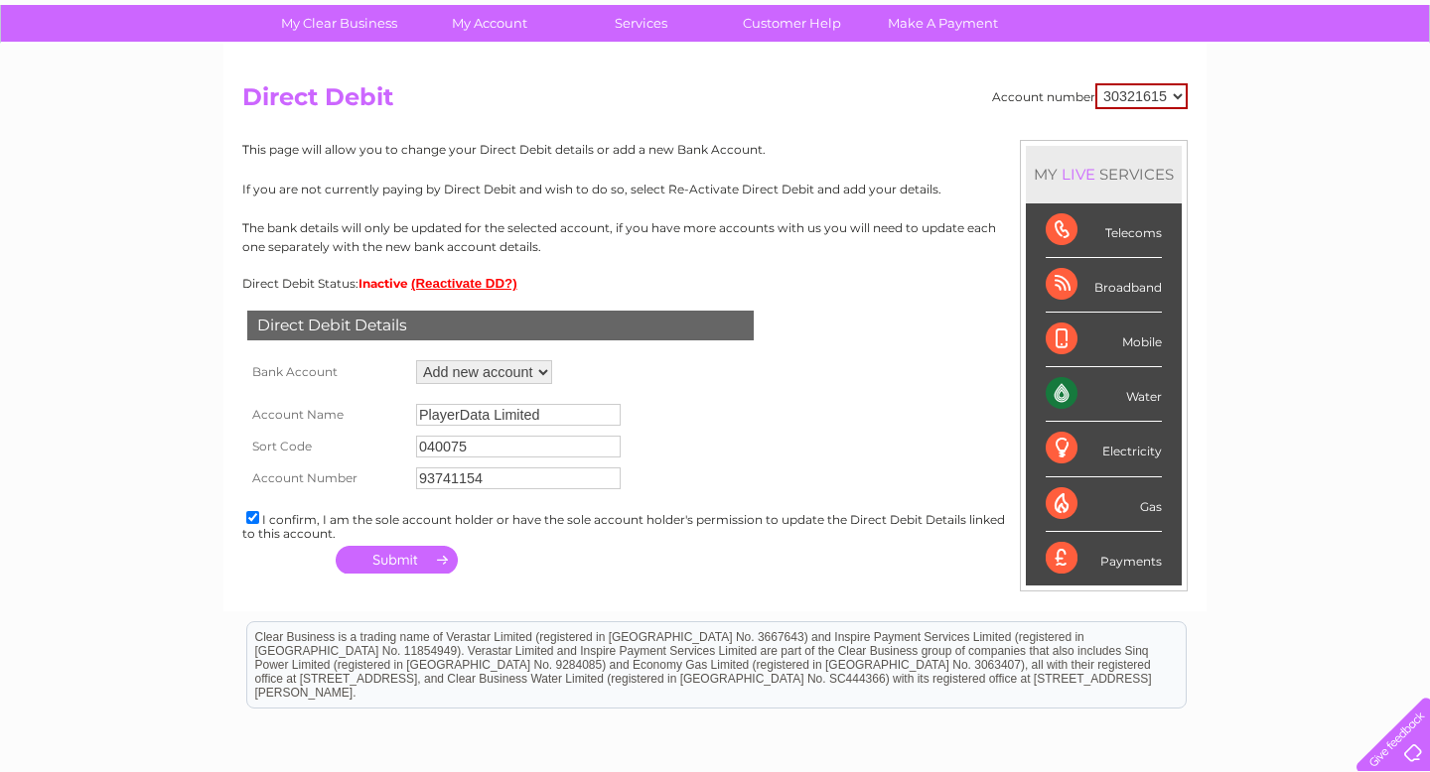
click at [414, 558] on button "button" at bounding box center [397, 560] width 122 height 28
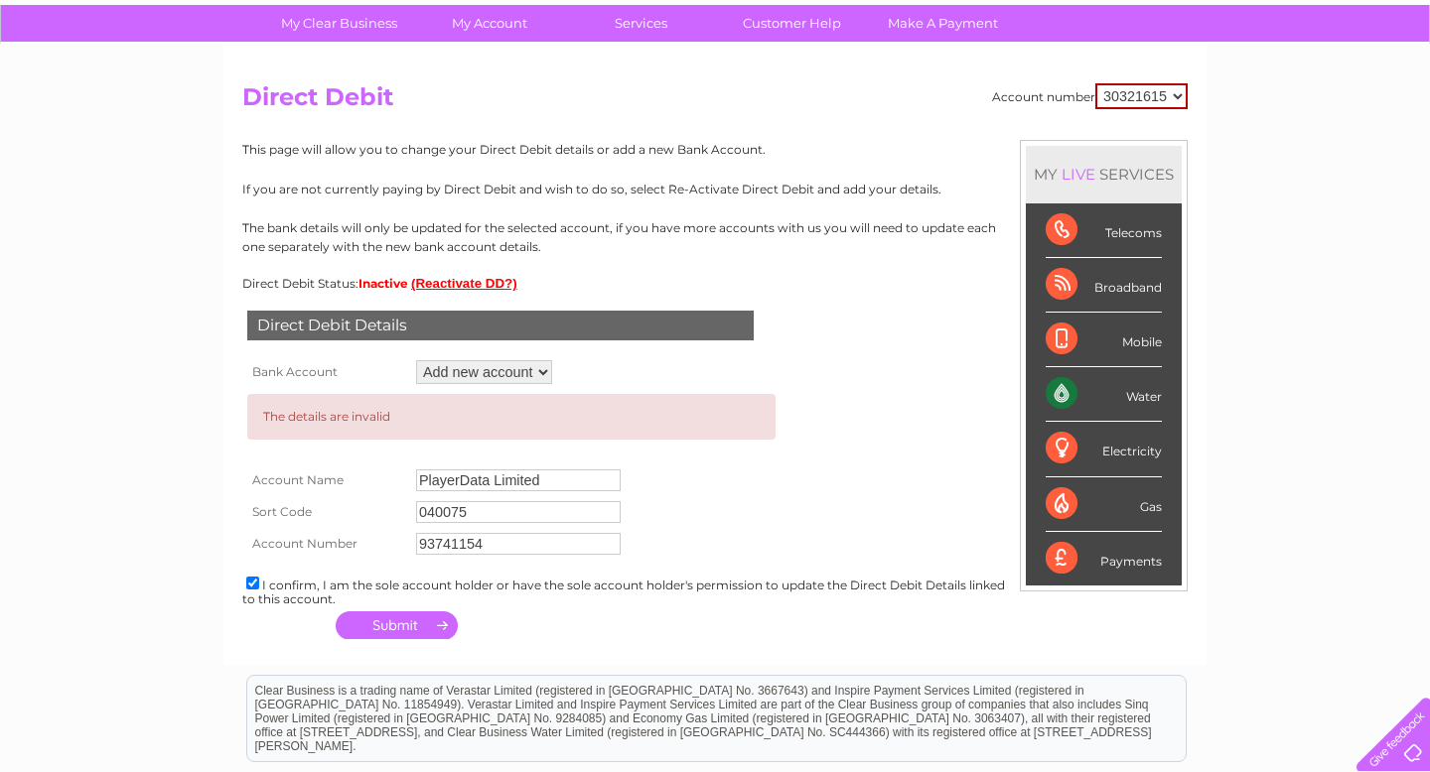
click at [479, 523] on input "040075" at bounding box center [518, 512] width 205 height 22
click at [526, 541] on input "93741154" at bounding box center [518, 544] width 205 height 22
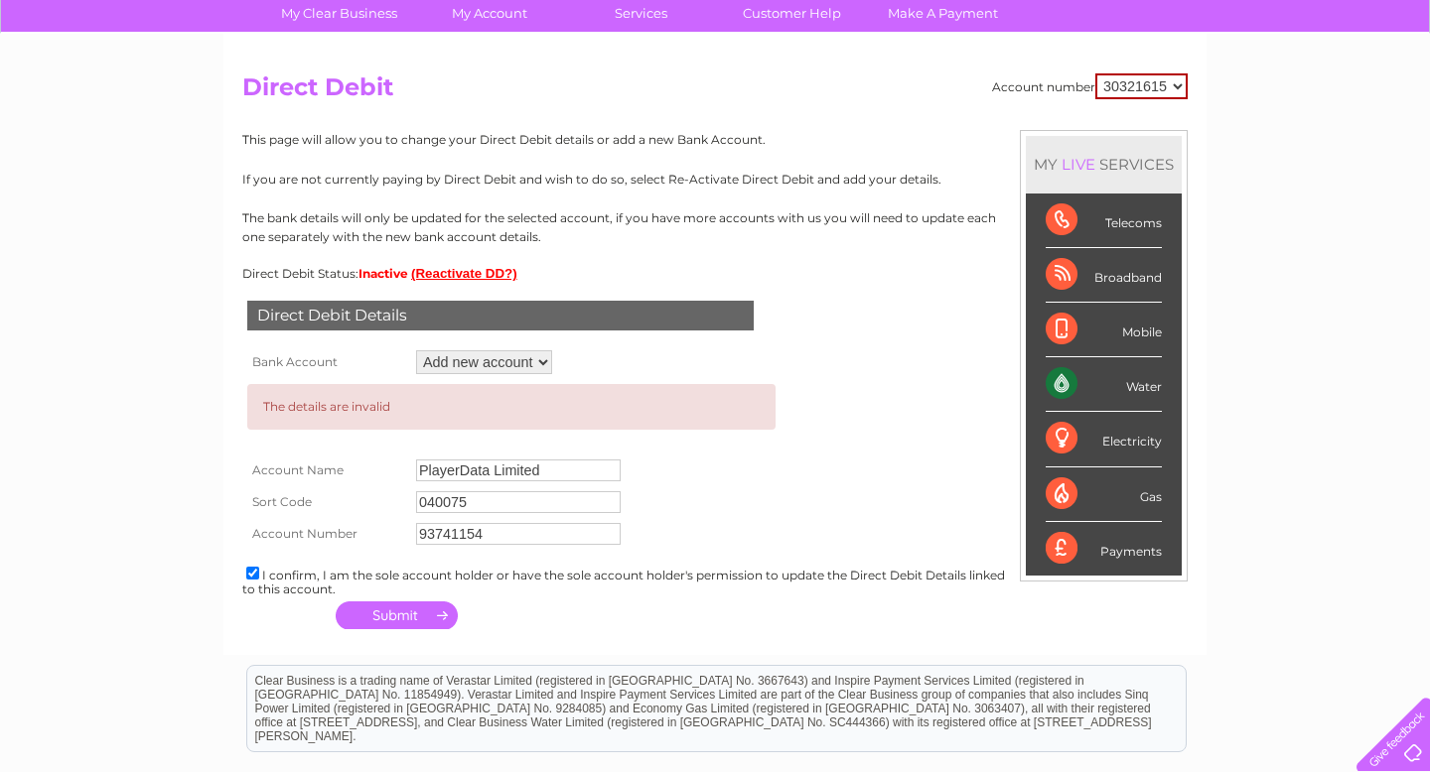
click at [531, 363] on select "Add new account" at bounding box center [484, 362] width 136 height 24
click at [416, 350] on select "Add new account" at bounding box center [484, 362] width 136 height 24
click at [525, 363] on select "Add new account" at bounding box center [484, 362] width 136 height 24
click at [416, 350] on select "Add new account" at bounding box center [484, 362] width 136 height 24
click at [644, 359] on div "Direct Debit Details Bank Account Add new account Loading... The details are in…" at bounding box center [714, 458] width 945 height 354
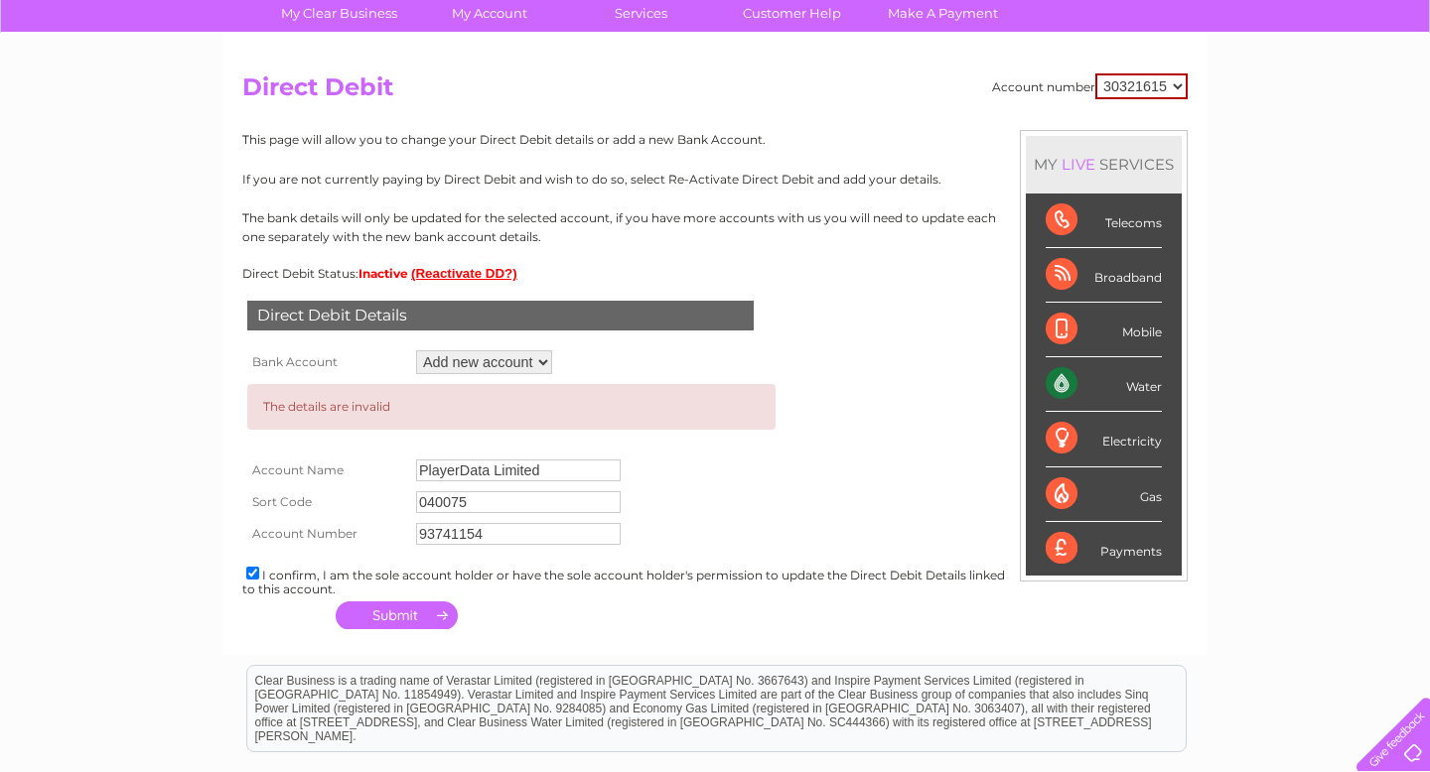
click at [506, 276] on button "(Reactivate DD?)" at bounding box center [464, 273] width 106 height 15
click at [466, 272] on button "(Reactivate DD?)" at bounding box center [464, 273] width 106 height 15
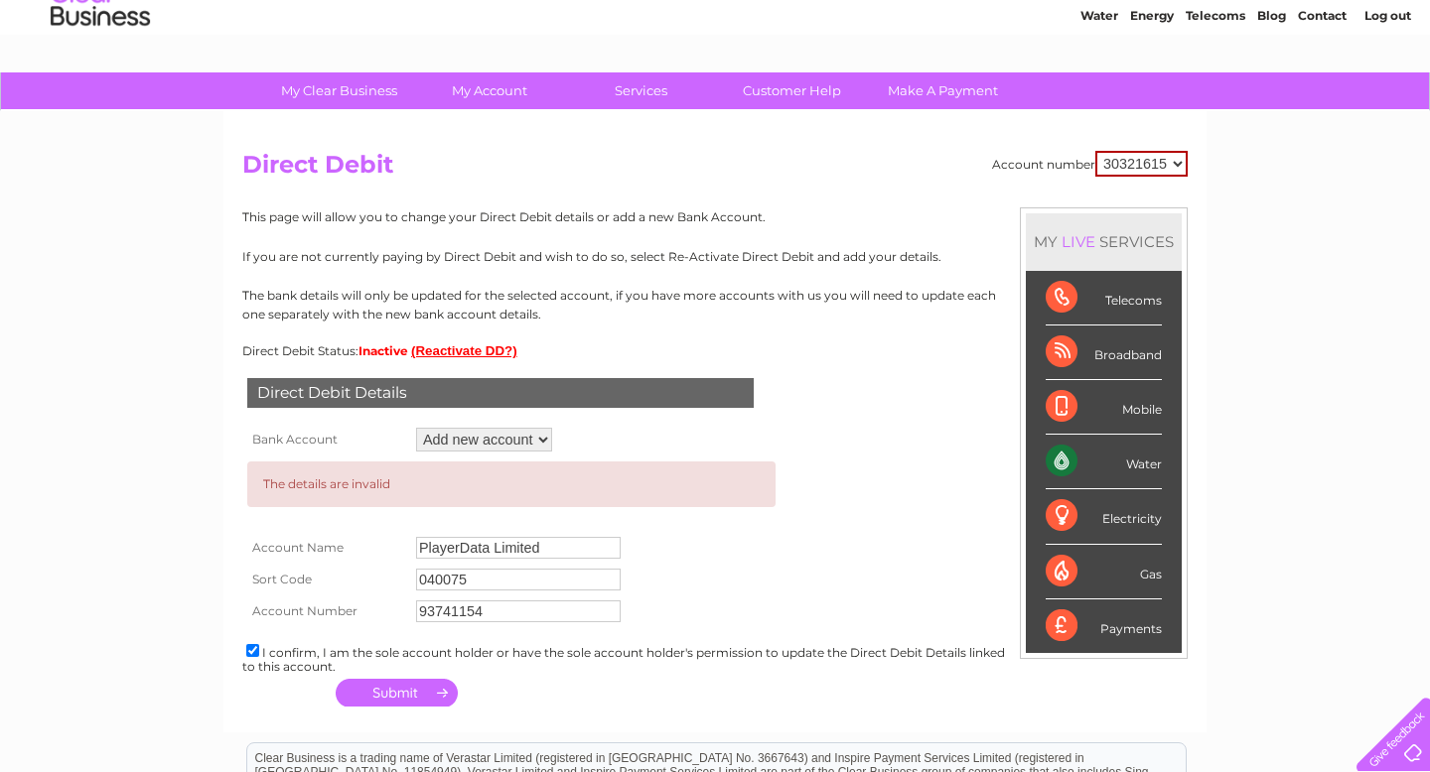
scroll to position [0, 0]
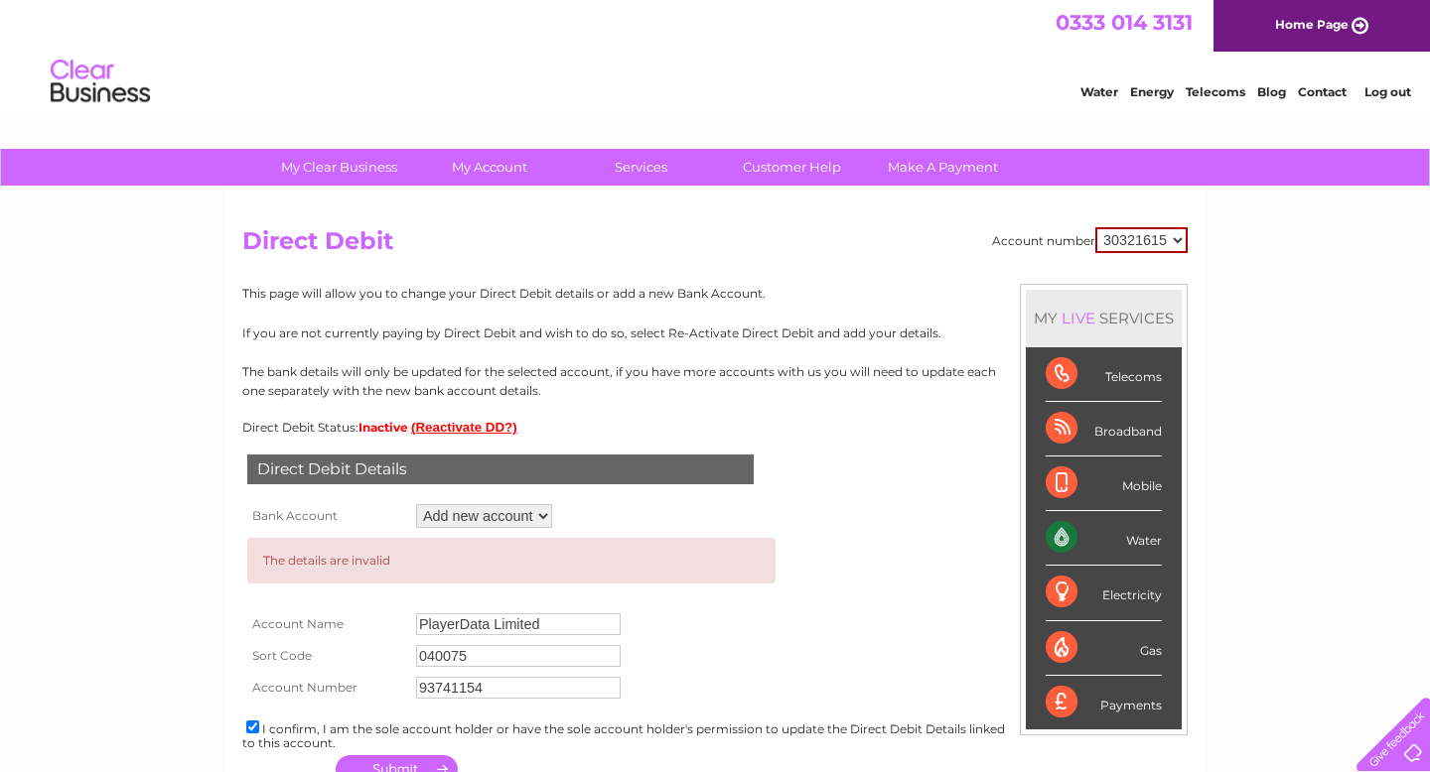
click at [436, 429] on button "(Reactivate DD?)" at bounding box center [464, 427] width 106 height 15
click at [1160, 244] on select "30321615" at bounding box center [1141, 240] width 92 height 26
click at [1095, 227] on select "30321615" at bounding box center [1141, 240] width 92 height 26
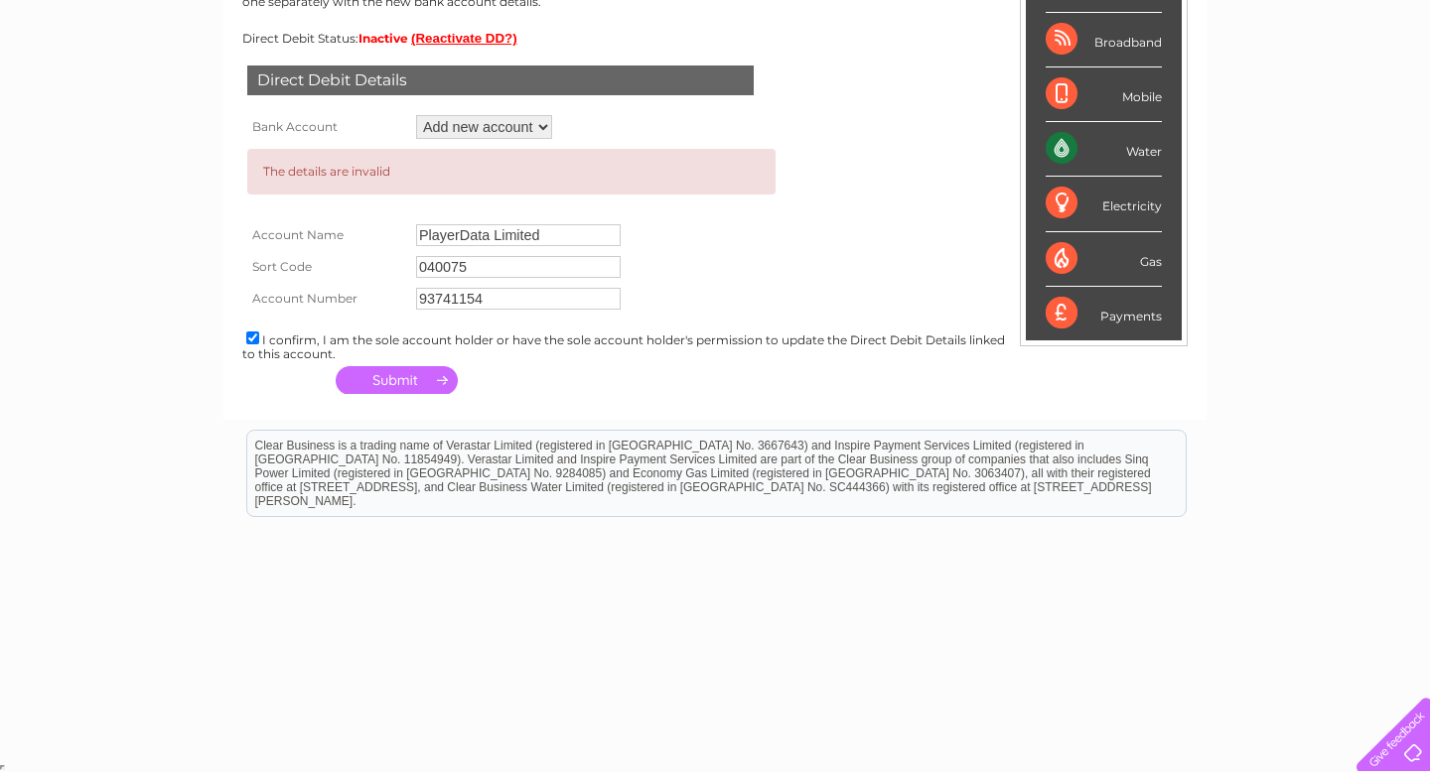
scroll to position [393, 0]
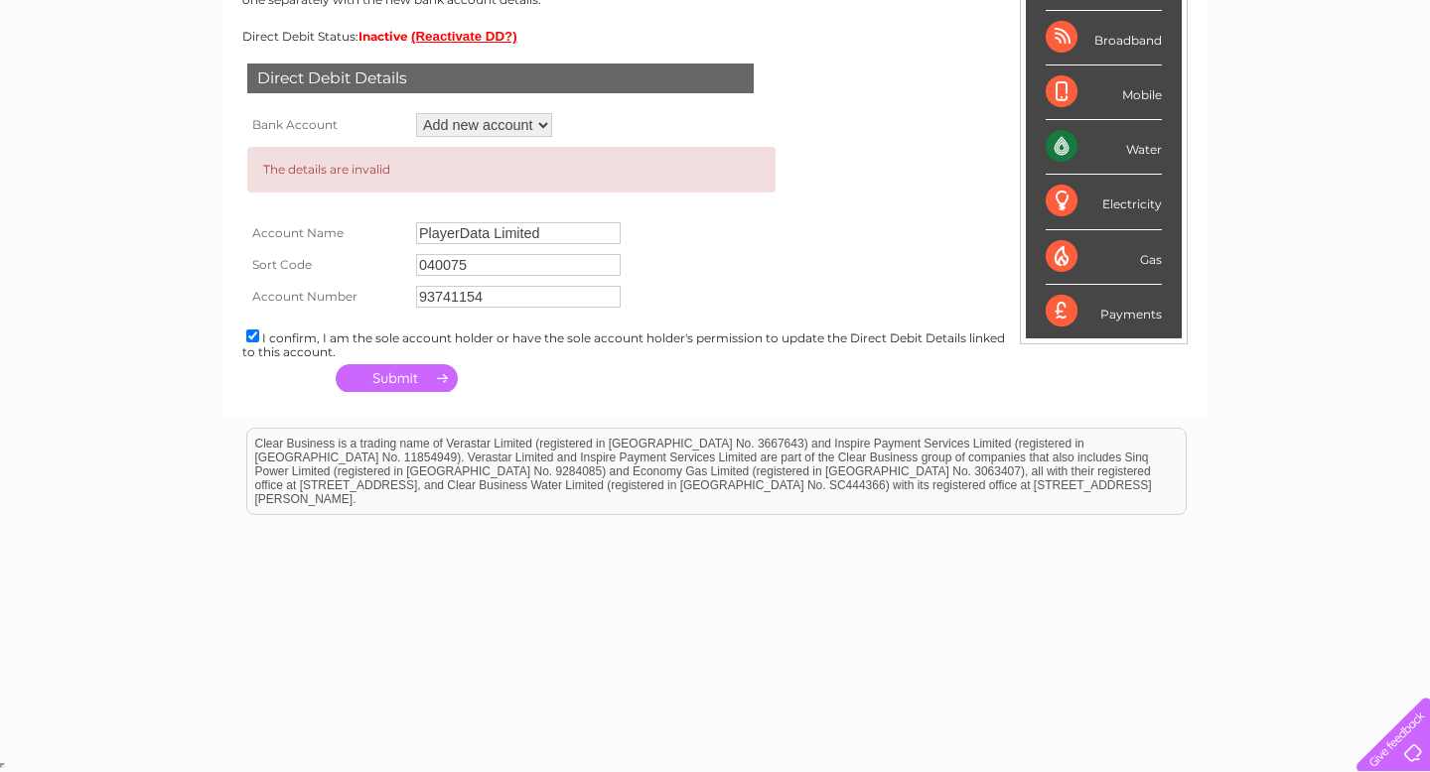
click at [377, 379] on button "button" at bounding box center [397, 378] width 122 height 28
click at [382, 389] on button "button" at bounding box center [397, 378] width 122 height 28
click at [523, 126] on select "Add new account" at bounding box center [484, 125] width 136 height 24
click at [416, 113] on select "Add new account" at bounding box center [484, 125] width 136 height 24
click at [528, 125] on select "Add new account" at bounding box center [484, 125] width 136 height 24
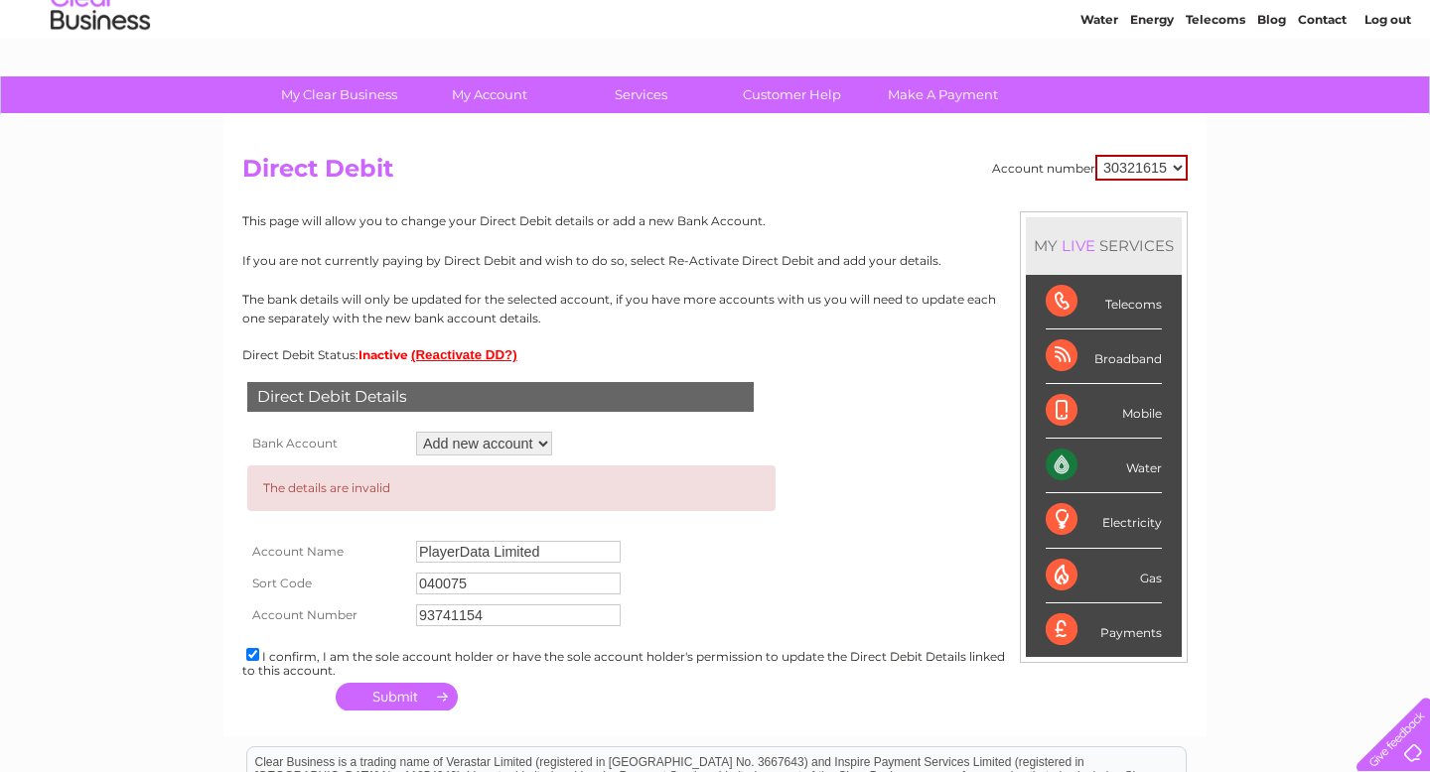
scroll to position [0, 0]
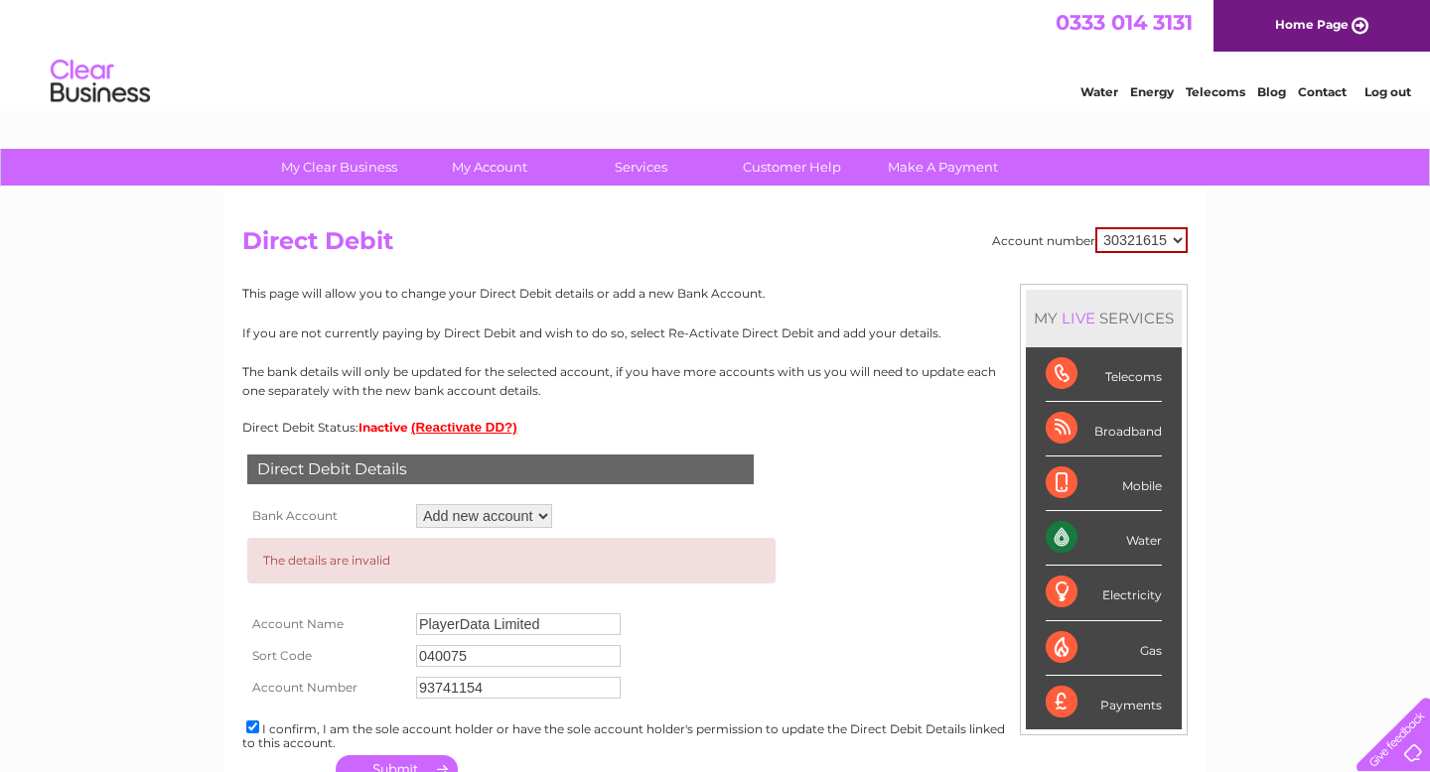
click at [940, 81] on div "Water Energy Telecoms Blog Contact Log out" at bounding box center [715, 84] width 1430 height 65
